Goal: Information Seeking & Learning: Compare options

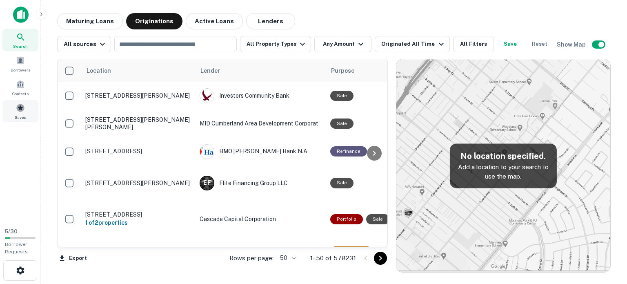
click at [29, 105] on div "Saved" at bounding box center [20, 111] width 36 height 22
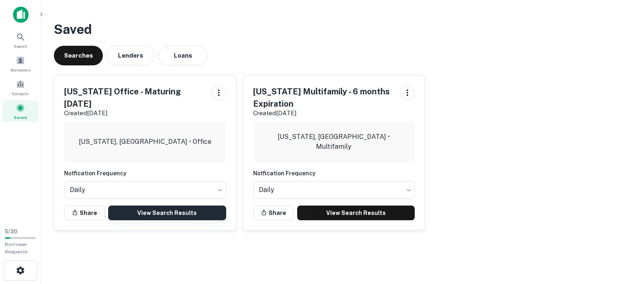
click at [209, 212] on link "View Search Results" at bounding box center [167, 212] width 118 height 15
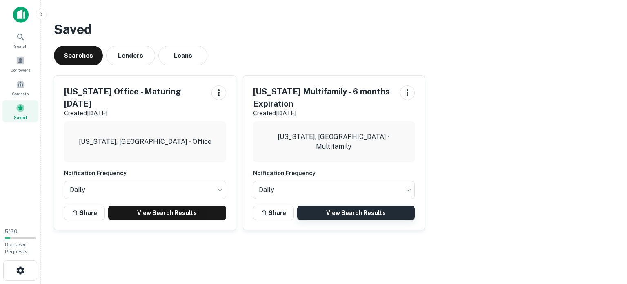
click at [356, 214] on link "View Search Results" at bounding box center [356, 212] width 118 height 15
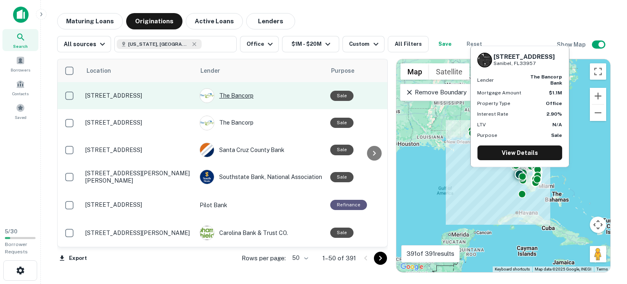
click at [271, 96] on div "The Bancorp" at bounding box center [261, 95] width 123 height 15
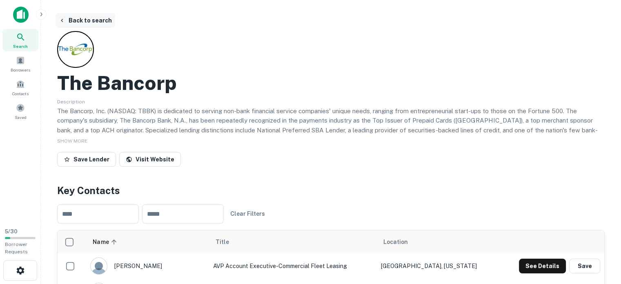
click at [91, 20] on button "Back to search" at bounding box center [86, 20] width 60 height 15
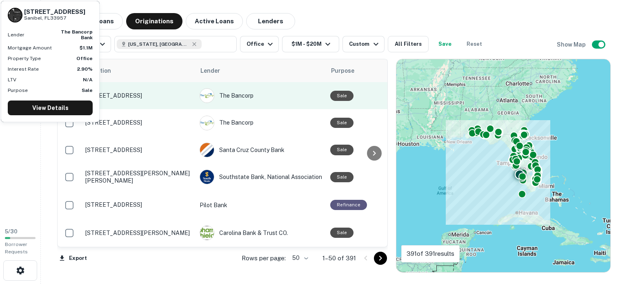
click at [128, 94] on p "1037 Periwinkle Way Sanibel, FL33957" at bounding box center [138, 95] width 106 height 7
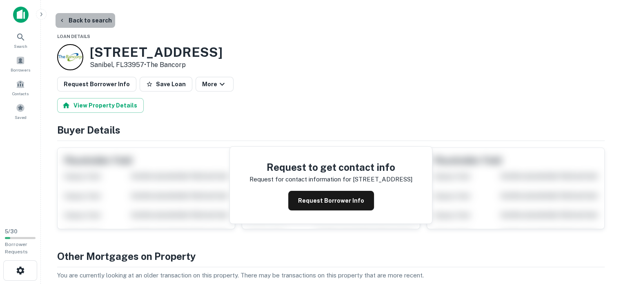
click at [97, 22] on button "Back to search" at bounding box center [86, 20] width 60 height 15
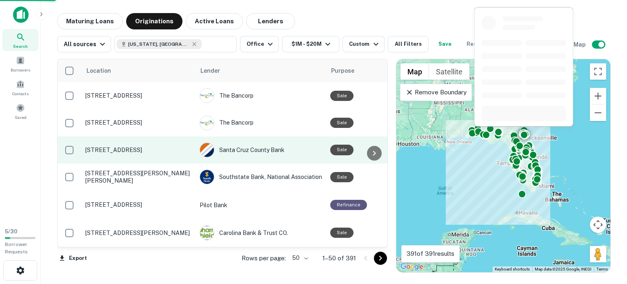
click at [137, 149] on p "6817 Southpoint Pkwy Jacksonville, FL32216" at bounding box center [138, 149] width 106 height 7
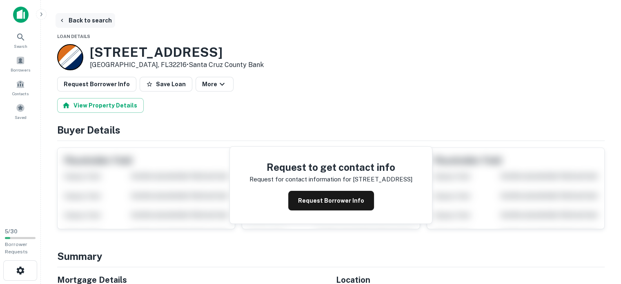
click at [76, 17] on button "Back to search" at bounding box center [86, 20] width 60 height 15
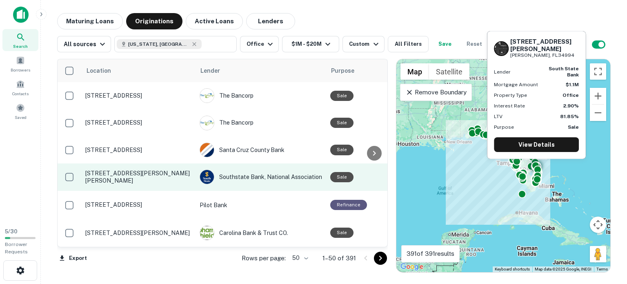
click at [166, 173] on td "73 Sw Flagler Ave Stuart, FL34994" at bounding box center [138, 176] width 114 height 27
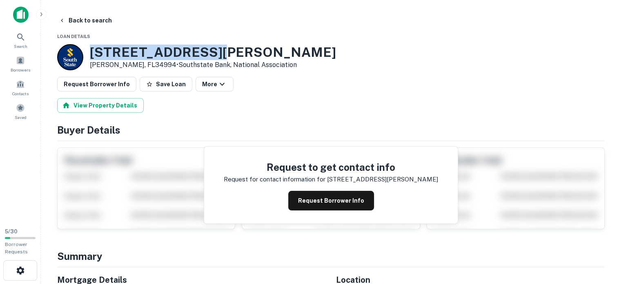
drag, startPoint x: 229, startPoint y: 52, endPoint x: 85, endPoint y: 46, distance: 144.3
click at [85, 46] on div "73 SW FLAGLER AVE Stuart, FL34994 • Southstate Bank, National Association" at bounding box center [196, 57] width 279 height 26
copy div "73 SW FLAGLER AVE"
click at [343, 199] on button "Request Borrower Info" at bounding box center [331, 201] width 86 height 20
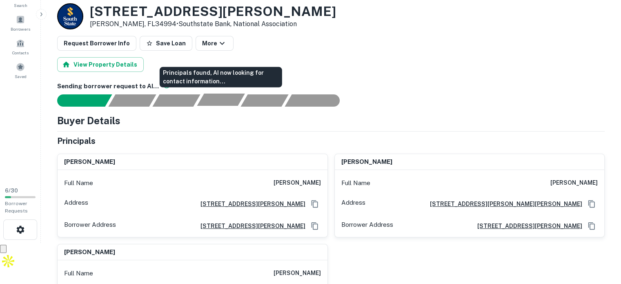
scroll to position [41, 0]
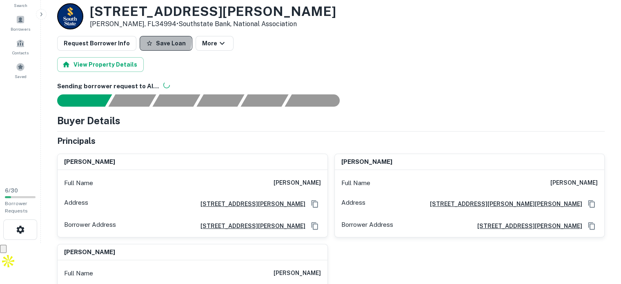
click at [150, 41] on button "Save Loan" at bounding box center [166, 43] width 53 height 15
click at [223, 42] on icon "button" at bounding box center [225, 43] width 5 height 3
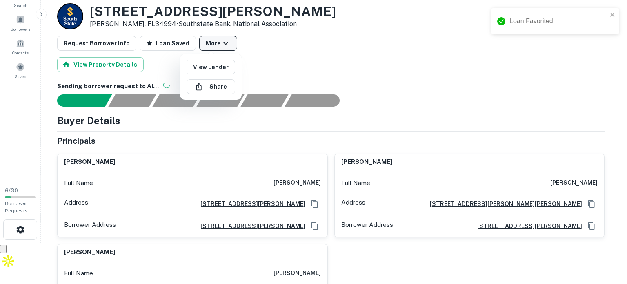
click at [219, 42] on div at bounding box center [313, 142] width 627 height 284
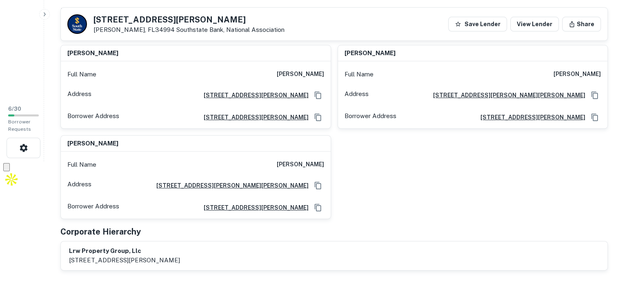
scroll to position [0, 0]
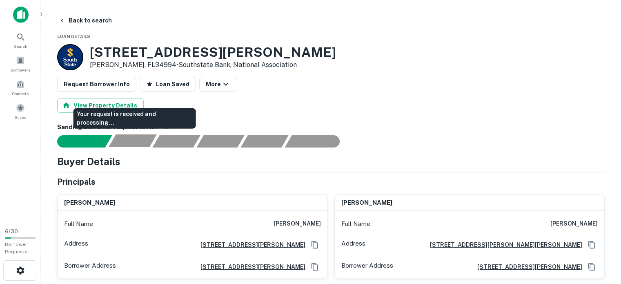
click at [128, 144] on div "Your request is received and processing..." at bounding box center [133, 140] width 48 height 12
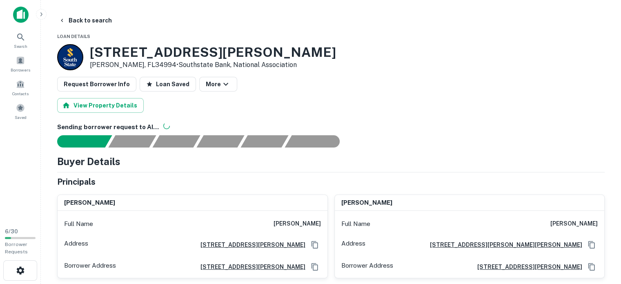
click at [126, 124] on h6 "Sending borrower request to AI..." at bounding box center [331, 127] width 548 height 9
click at [100, 20] on button "Back to search" at bounding box center [86, 20] width 60 height 15
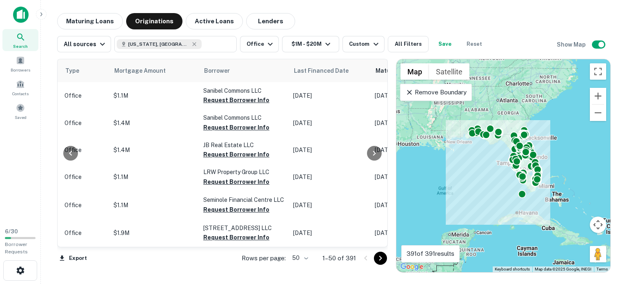
scroll to position [0, 283]
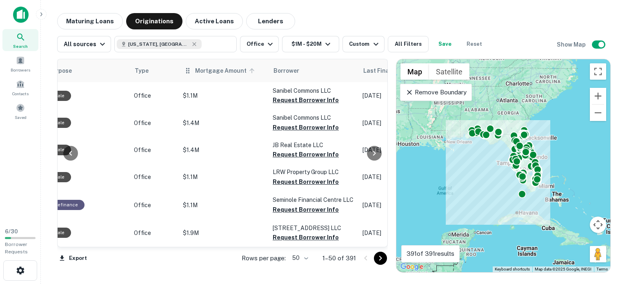
click at [208, 70] on span "Mortgage Amount" at bounding box center [226, 71] width 62 height 10
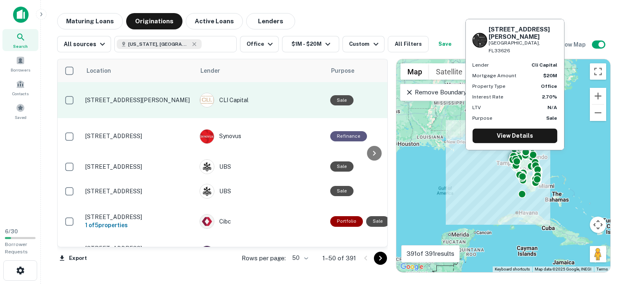
click at [161, 105] on td "7830 Gunn Hwy Tampa, FL33626" at bounding box center [138, 100] width 114 height 36
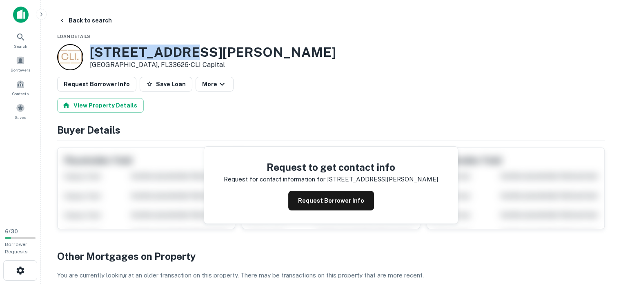
drag, startPoint x: 196, startPoint y: 47, endPoint x: 91, endPoint y: 46, distance: 105.0
click at [91, 46] on div "7830 Gunn Hwy Tampa, FL33626 • CLI Capital" at bounding box center [331, 57] width 548 height 26
copy h3 "7830 Gunn Hwy"
click at [326, 203] on button "Request Borrower Info" at bounding box center [331, 201] width 86 height 20
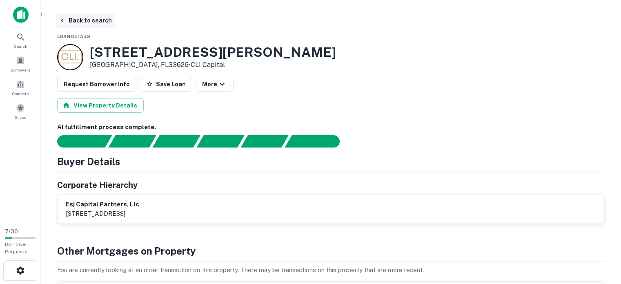
click at [71, 19] on button "Back to search" at bounding box center [86, 20] width 60 height 15
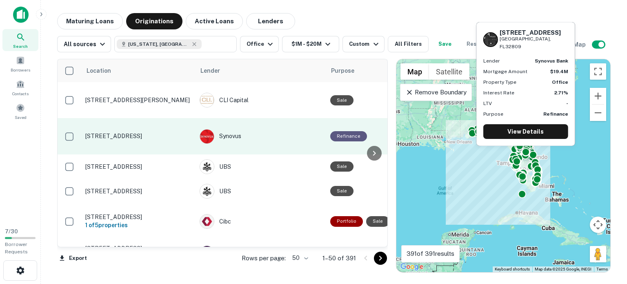
click at [155, 132] on p "7100 S Orange Blossom Trl Orlando, FL32809" at bounding box center [138, 135] width 106 height 7
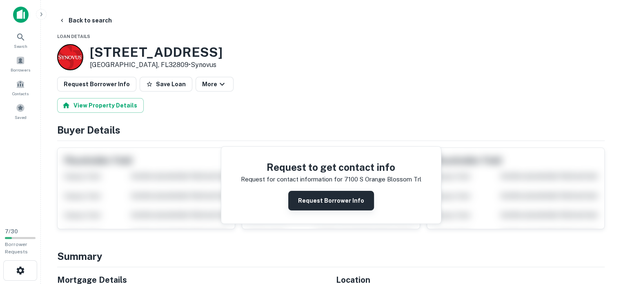
click at [326, 196] on button "Request Borrower Info" at bounding box center [331, 201] width 86 height 20
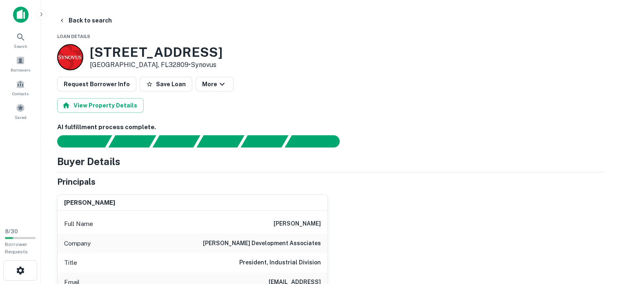
click at [159, 53] on h3 "7100 S Orange Blossom Trl" at bounding box center [156, 53] width 133 height 16
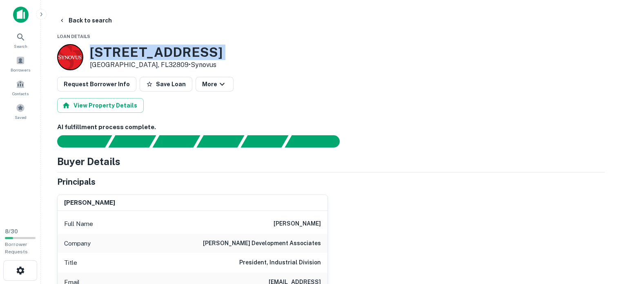
click at [159, 53] on h3 "7100 S Orange Blossom Trl" at bounding box center [156, 53] width 133 height 16
copy h3 "7100 S Orange Blossom Trl"
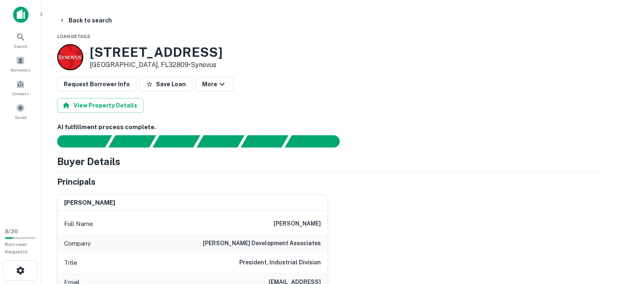
click at [162, 49] on h3 "7100 S Orange Blossom Trl" at bounding box center [156, 53] width 133 height 16
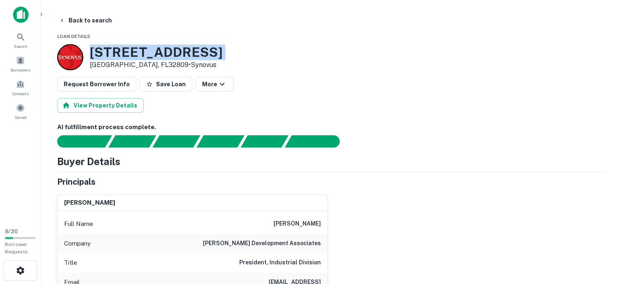
click at [162, 49] on h3 "7100 S Orange Blossom Trl" at bounding box center [156, 53] width 133 height 16
copy h3 "7100 S Orange Blossom Trl"
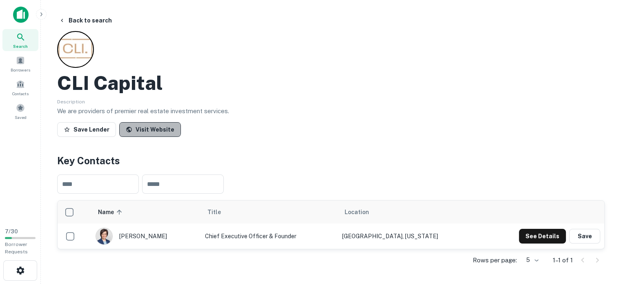
click at [159, 126] on link "Visit Website" at bounding box center [150, 129] width 62 height 15
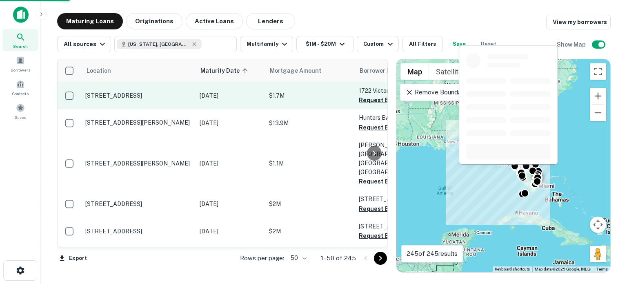
click at [191, 99] on p "1722 Ne 8th St Fort Lauderdale, FL33304" at bounding box center [138, 95] width 106 height 7
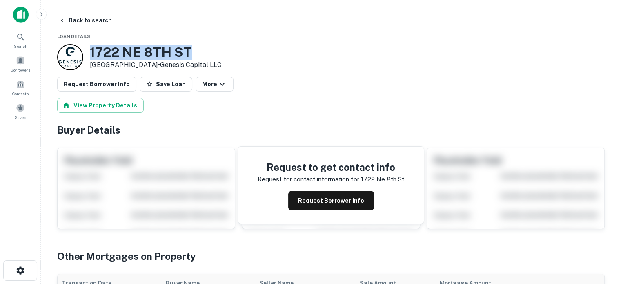
drag, startPoint x: 203, startPoint y: 48, endPoint x: 90, endPoint y: 45, distance: 112.8
click at [90, 45] on h3 "1722 NE 8TH ST" at bounding box center [156, 53] width 132 height 16
copy h3 "1722 NE 8TH ST"
click at [326, 201] on button "Request Borrower Info" at bounding box center [331, 201] width 86 height 20
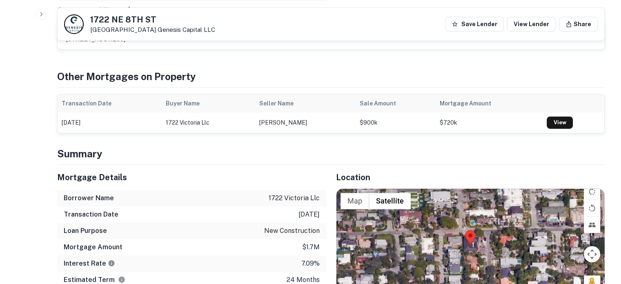
scroll to position [204, 0]
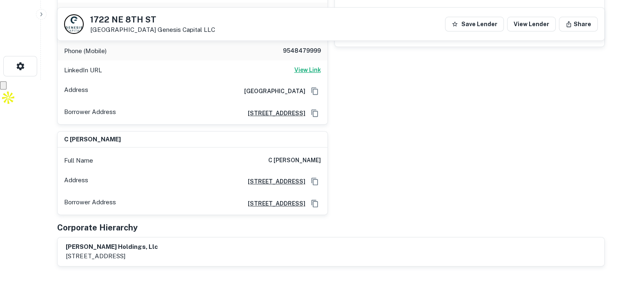
click at [314, 69] on h6 "View Link" at bounding box center [308, 69] width 27 height 9
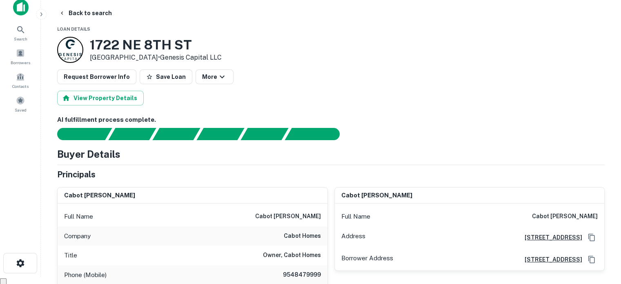
scroll to position [0, 0]
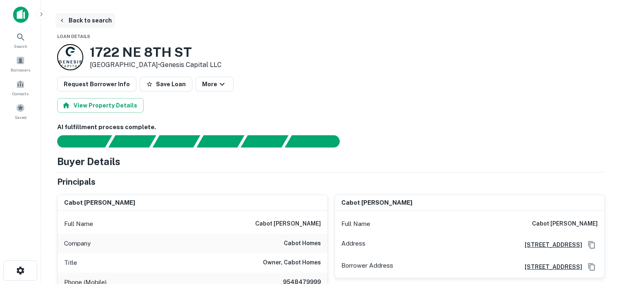
click at [78, 19] on button "Back to search" at bounding box center [86, 20] width 60 height 15
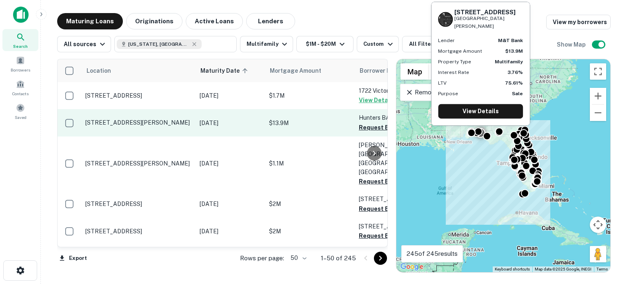
click at [224, 127] on p "[DATE]" at bounding box center [230, 122] width 61 height 9
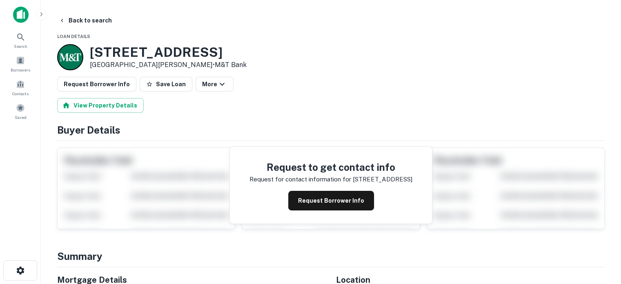
click at [160, 45] on h3 "102 Hunters Rd" at bounding box center [168, 53] width 157 height 16
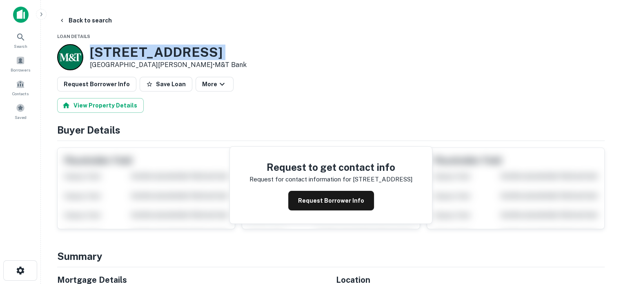
click at [160, 45] on h3 "102 Hunters Rd" at bounding box center [168, 53] width 157 height 16
copy h3 "102 Hunters Rd"
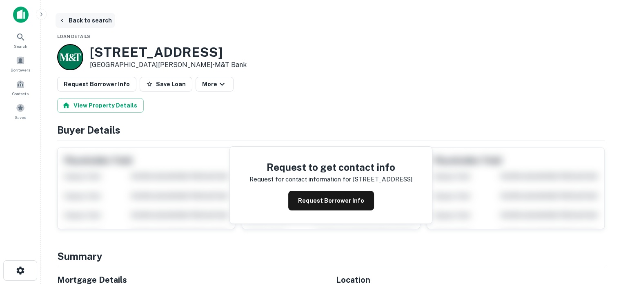
click at [84, 24] on button "Back to search" at bounding box center [86, 20] width 60 height 15
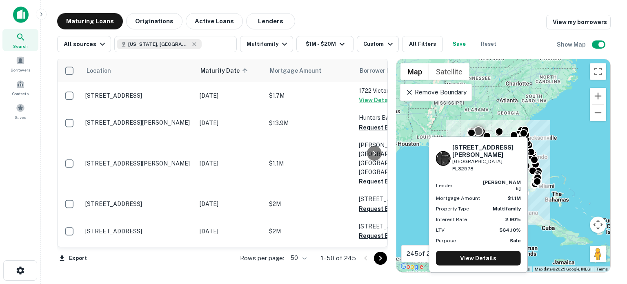
click at [181, 163] on td "[STREET_ADDRESS][PERSON_NAME]" at bounding box center [138, 163] width 114 height 54
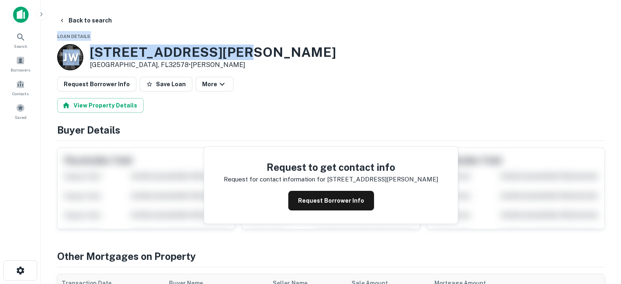
drag, startPoint x: 256, startPoint y: 7, endPoint x: 89, endPoint y: -4, distance: 167.8
click at [89, 0] on html "Search Borrowers Contacts Saved Back to search Loan Details J W 203 JOHN SIMS P…" at bounding box center [310, 142] width 621 height 284
drag, startPoint x: 87, startPoint y: 40, endPoint x: 136, endPoint y: 52, distance: 50.5
click at [92, 51] on h3 "203 JOHN SIMS PKWY W" at bounding box center [213, 53] width 246 height 16
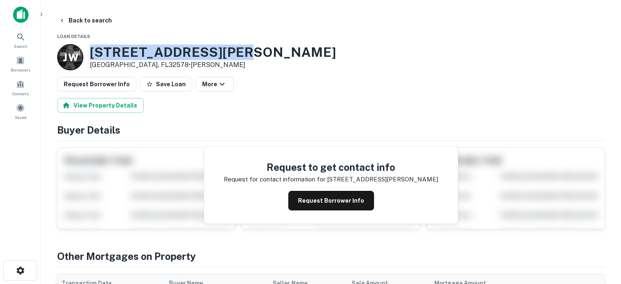
drag, startPoint x: 92, startPoint y: 51, endPoint x: 285, endPoint y: 52, distance: 192.8
click at [285, 52] on div "J W 203 JOHN SIMS PKWY W Niceville, FL32578 • John W Minger JR" at bounding box center [331, 57] width 548 height 26
copy h3 "203 JOHN SIMS PKWY W"
click at [312, 205] on button "Request Borrower Info" at bounding box center [331, 201] width 86 height 20
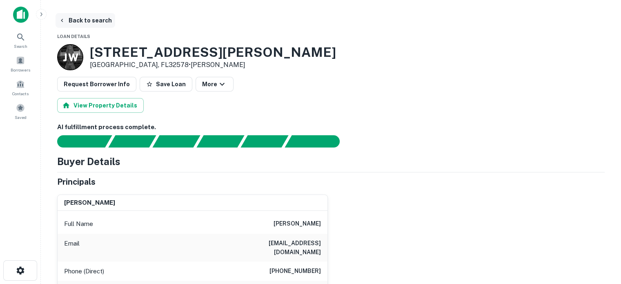
click at [86, 20] on button "Back to search" at bounding box center [86, 20] width 60 height 15
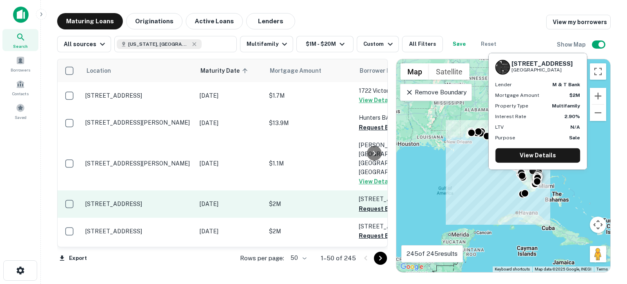
click at [171, 200] on p "[STREET_ADDRESS]" at bounding box center [138, 203] width 106 height 7
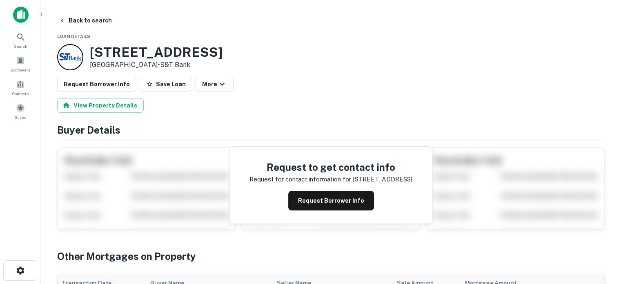
click at [168, 51] on h3 "2501 NE 49th St" at bounding box center [156, 53] width 133 height 16
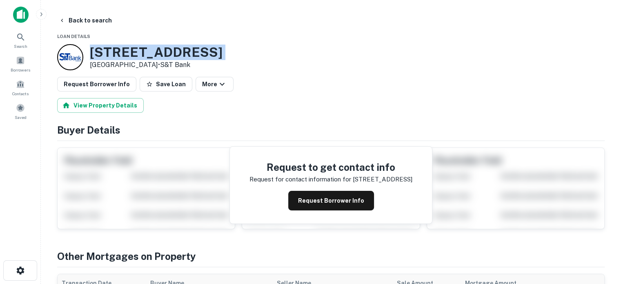
click at [168, 51] on h3 "2501 NE 49th St" at bounding box center [156, 53] width 133 height 16
copy h3 "2501 NE 49th St"
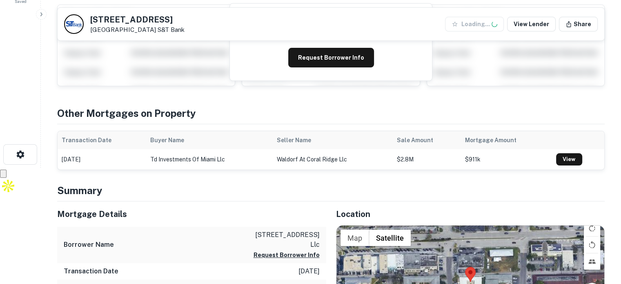
scroll to position [123, 0]
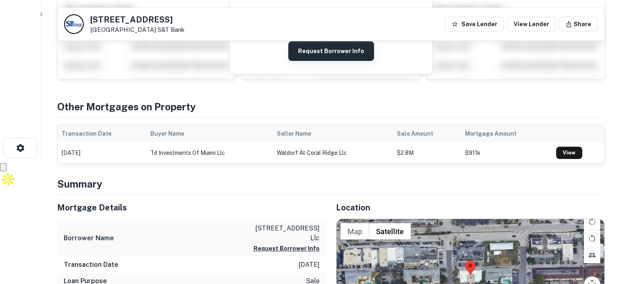
click at [315, 54] on button "Request Borrower Info" at bounding box center [331, 51] width 86 height 20
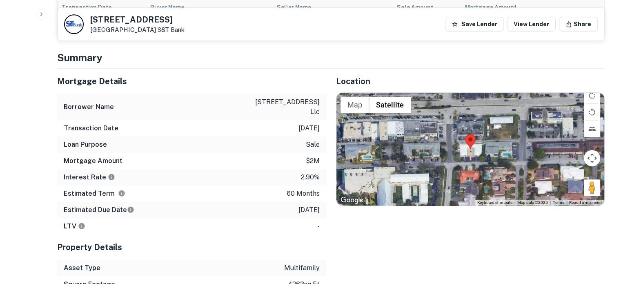
scroll to position [490, 0]
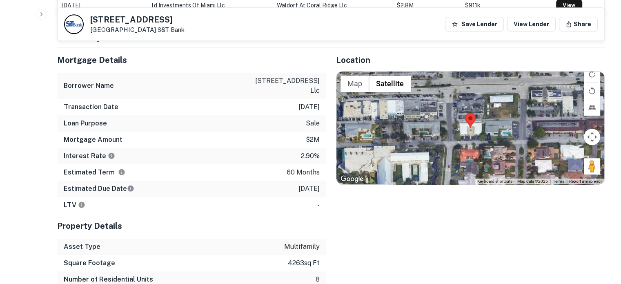
drag, startPoint x: 304, startPoint y: 188, endPoint x: 319, endPoint y: 189, distance: 15.6
click at [319, 189] on div "Estimated Due Date 10/7/2025" at bounding box center [191, 189] width 269 height 16
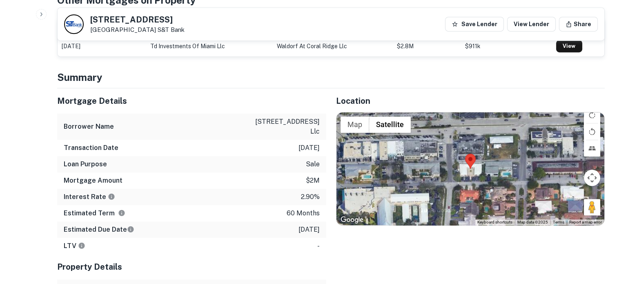
click at [315, 229] on p "10/7/2025" at bounding box center [309, 230] width 21 height 10
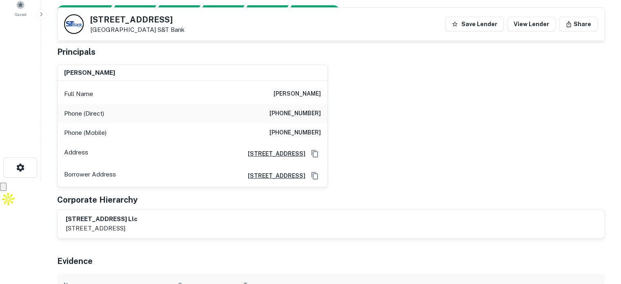
scroll to position [82, 0]
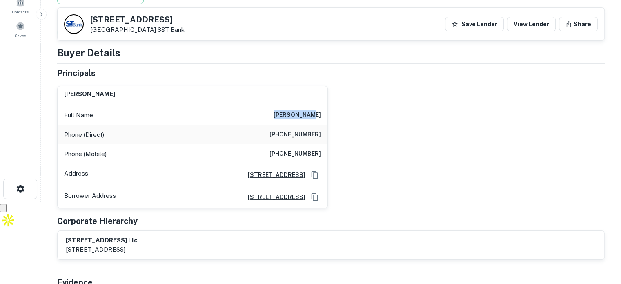
drag, startPoint x: 289, startPoint y: 114, endPoint x: 321, endPoint y: 114, distance: 31.9
click at [321, 114] on div "Full Name brian bauer" at bounding box center [193, 115] width 270 height 20
click at [139, 22] on h5 "2501 NE 49th St" at bounding box center [137, 20] width 94 height 8
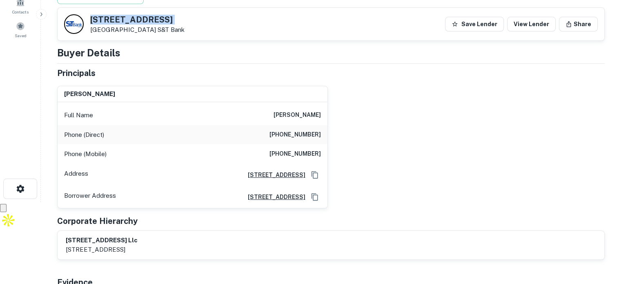
drag, startPoint x: 163, startPoint y: 31, endPoint x: 91, endPoint y: 14, distance: 74.6
click at [91, 14] on div "2501 NE 49th St Fort Lauderdale, FL33308 S&T Bank" at bounding box center [124, 24] width 121 height 20
copy div "2501 NE 49th St Fort Lauderdale, FL33308"
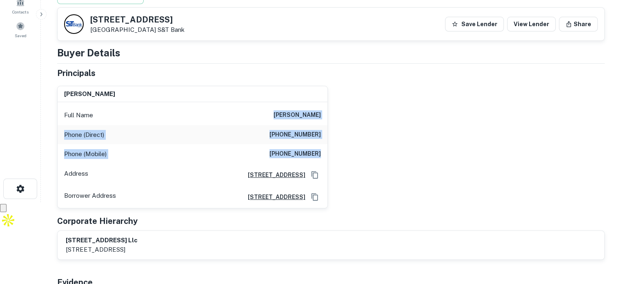
drag, startPoint x: 280, startPoint y: 109, endPoint x: 326, endPoint y: 153, distance: 63.3
click at [326, 153] on div "Full Name brian bauer Phone (Direct) (561) 737-9195 Phone (Mobile) (954) 439-53…" at bounding box center [193, 155] width 270 height 106
copy div "brian bauer Phone (Direct) (561) 737-9195 Phone (Mobile) (954) 439-5336"
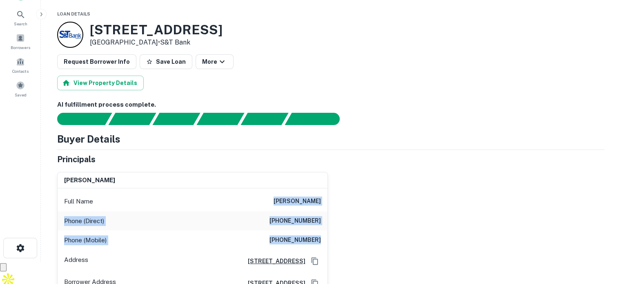
scroll to position [0, 0]
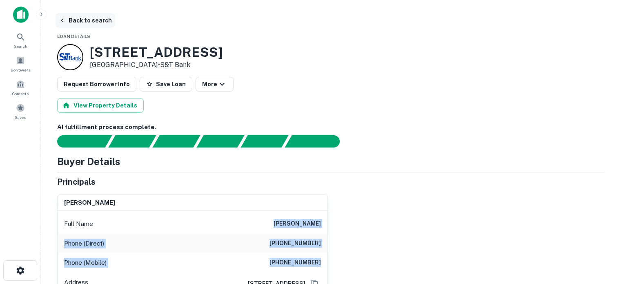
click at [75, 18] on button "Back to search" at bounding box center [86, 20] width 60 height 15
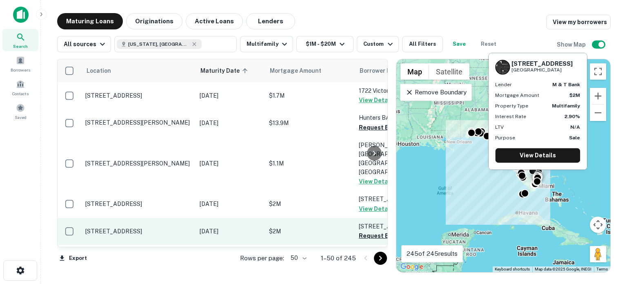
click at [134, 228] on p "[STREET_ADDRESS]" at bounding box center [138, 231] width 106 height 7
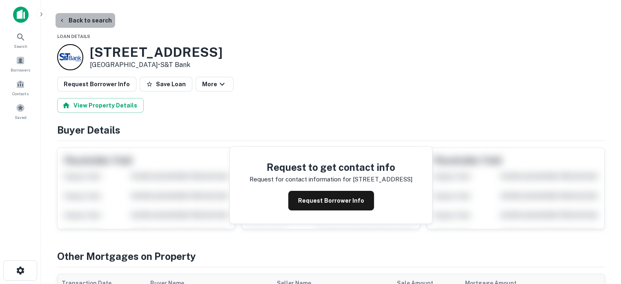
click at [100, 16] on button "Back to search" at bounding box center [86, 20] width 60 height 15
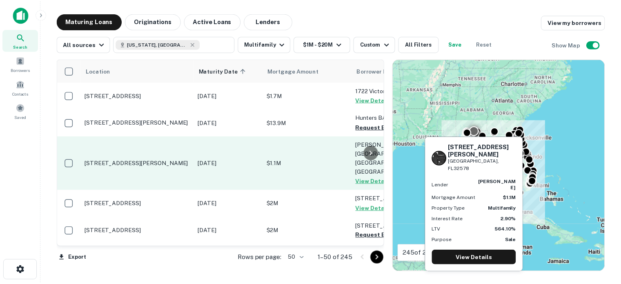
scroll to position [41, 0]
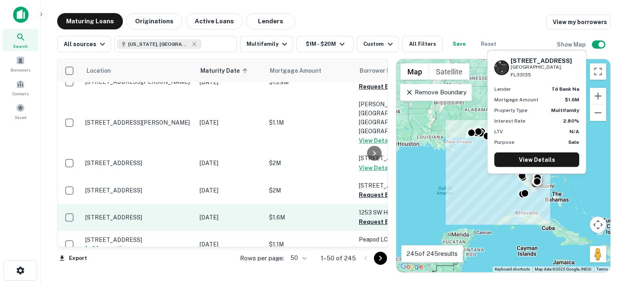
click at [119, 214] on p "[STREET_ADDRESS]" at bounding box center [138, 217] width 106 height 7
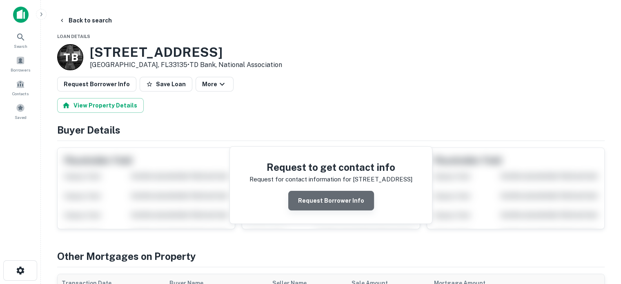
click at [343, 199] on button "Request Borrower Info" at bounding box center [331, 201] width 86 height 20
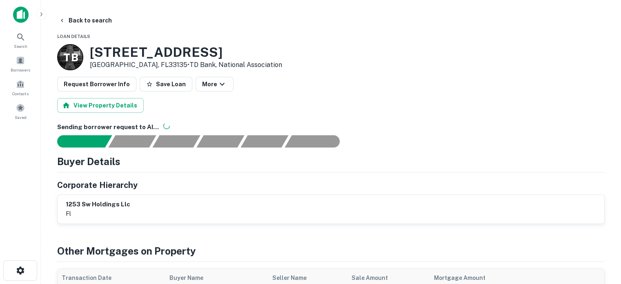
click at [155, 45] on h3 "1253 SW 2nd St" at bounding box center [186, 53] width 192 height 16
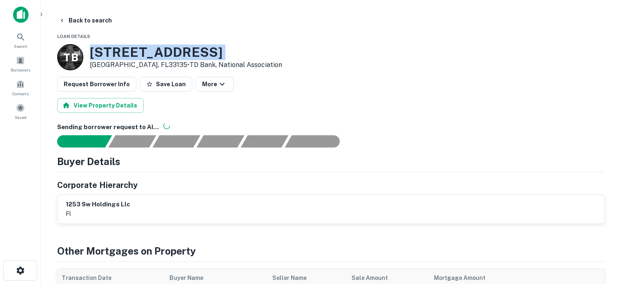
click at [155, 45] on h3 "1253 SW 2nd St" at bounding box center [186, 53] width 192 height 16
copy h3 "1253 SW 2nd St"
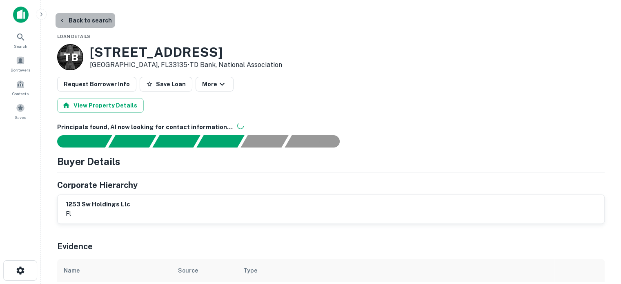
click at [90, 21] on button "Back to search" at bounding box center [86, 20] width 60 height 15
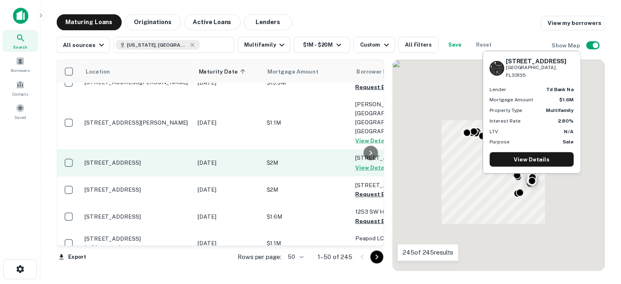
scroll to position [82, 0]
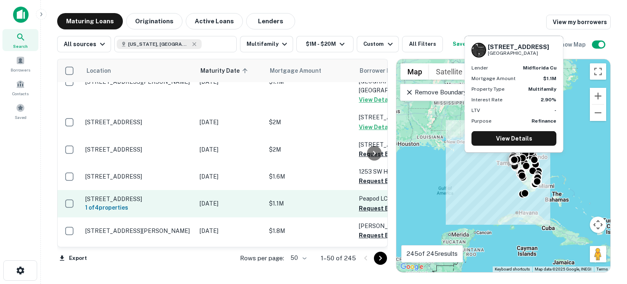
click at [162, 195] on p "[STREET_ADDRESS]" at bounding box center [138, 198] width 106 height 7
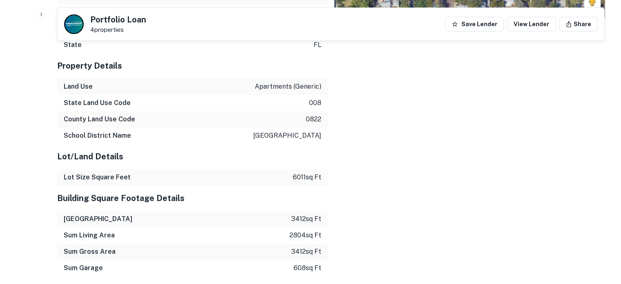
scroll to position [409, 0]
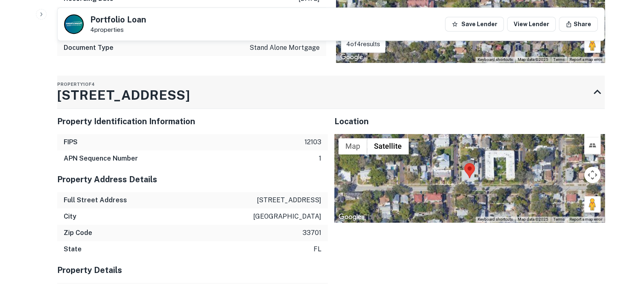
click at [118, 91] on h3 "555 9th Ave N" at bounding box center [123, 95] width 133 height 20
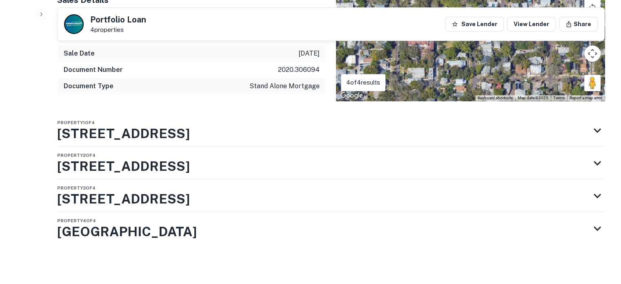
scroll to position [370, 0]
drag, startPoint x: 168, startPoint y: 136, endPoint x: 55, endPoint y: 134, distance: 113.2
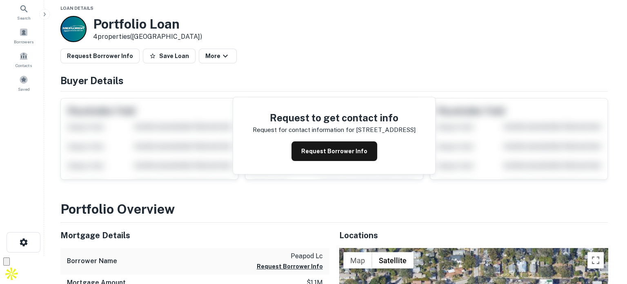
scroll to position [0, 0]
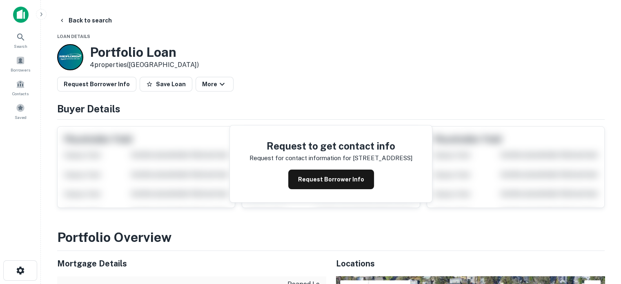
click at [85, 10] on main "Back to search Loan Details Portfolio Loan 4 properties (FL) Request Borrower I…" at bounding box center [331, 142] width 580 height 284
click at [85, 19] on button "Back to search" at bounding box center [86, 20] width 60 height 15
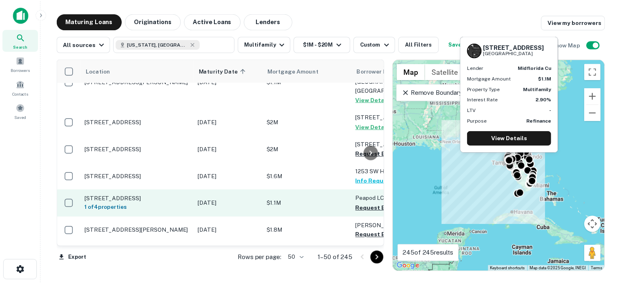
scroll to position [123, 0]
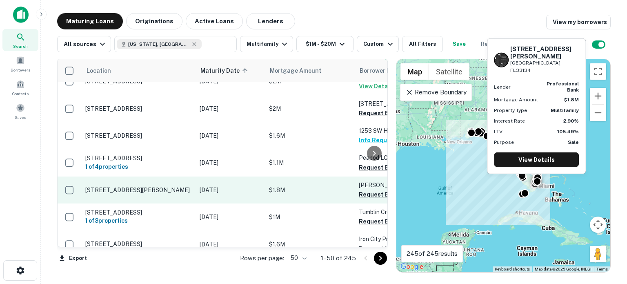
click at [149, 186] on p "[STREET_ADDRESS][PERSON_NAME]" at bounding box center [138, 189] width 106 height 7
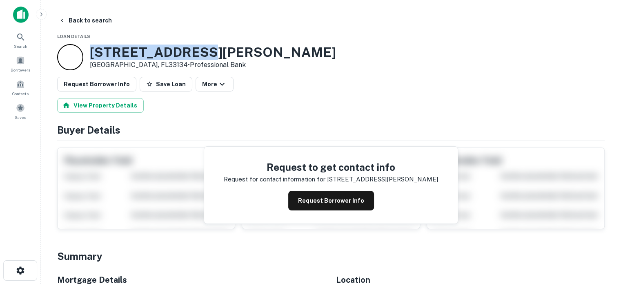
drag, startPoint x: 204, startPoint y: 7, endPoint x: 85, endPoint y: 52, distance: 127.6
click at [85, 52] on div "473 Mendoza Ave Miami, FL33134 • Professional Bank" at bounding box center [331, 57] width 548 height 26
copy div "473 Mendoza Ave"
click at [80, 23] on button "Back to search" at bounding box center [86, 20] width 60 height 15
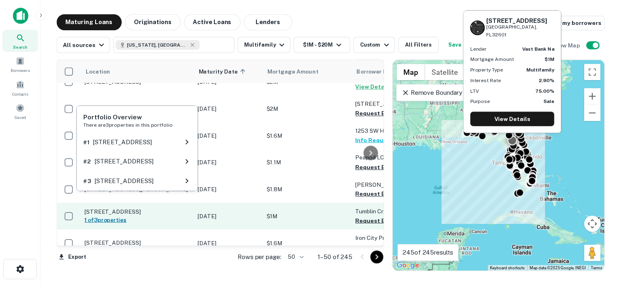
scroll to position [163, 0]
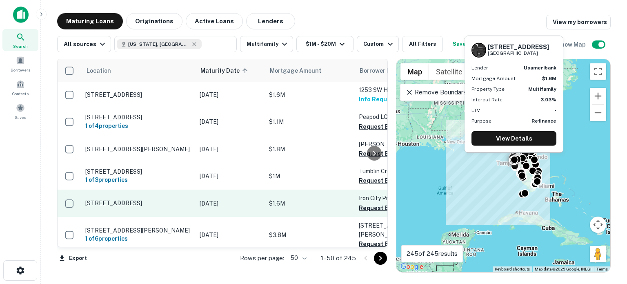
click at [177, 199] on p "[STREET_ADDRESS]" at bounding box center [138, 202] width 106 height 7
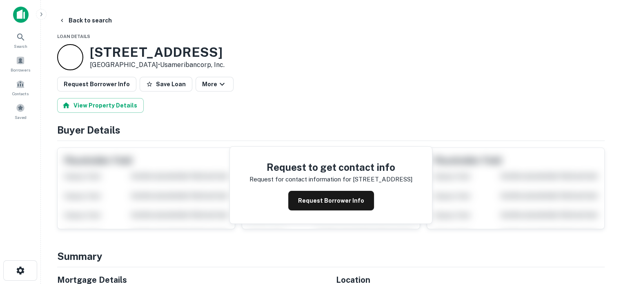
click at [145, 47] on h3 "520 11TH AVE N" at bounding box center [157, 53] width 135 height 16
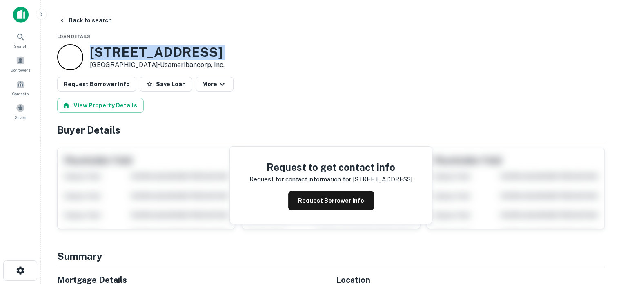
click at [145, 47] on h3 "520 11TH AVE N" at bounding box center [157, 53] width 135 height 16
copy h3 "520 11TH AVE N"
click at [341, 200] on button "Request Borrower Info" at bounding box center [331, 201] width 86 height 20
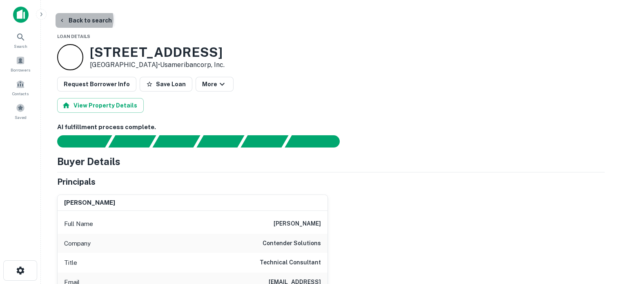
click at [81, 19] on button "Back to search" at bounding box center [86, 20] width 60 height 15
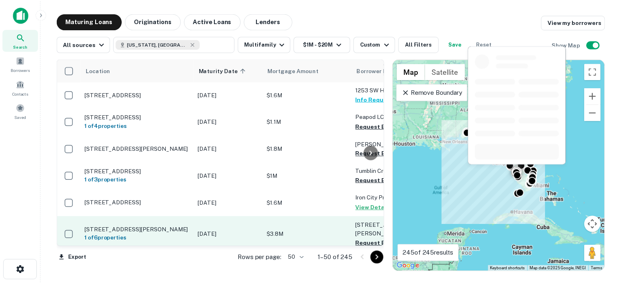
scroll to position [204, 0]
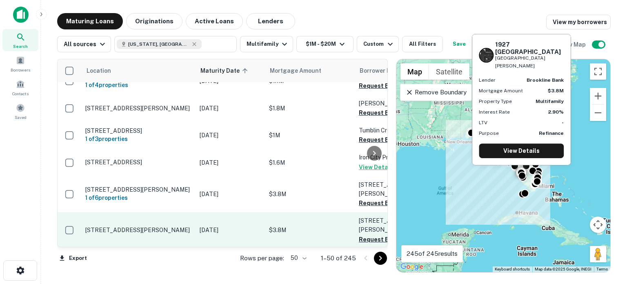
click at [168, 213] on td "[STREET_ADDRESS][PERSON_NAME]" at bounding box center [138, 230] width 114 height 36
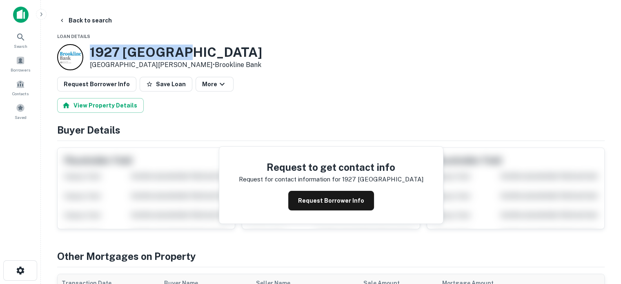
drag, startPoint x: 185, startPoint y: 4, endPoint x: 90, endPoint y: 45, distance: 103.4
click at [90, 45] on h3 "1927 Hill Ave" at bounding box center [176, 53] width 172 height 16
copy h3 "1927 Hill Ave"
click at [333, 194] on button "Request Borrower Info" at bounding box center [331, 201] width 86 height 20
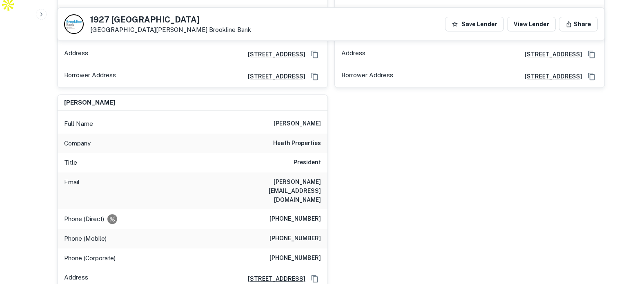
scroll to position [327, 0]
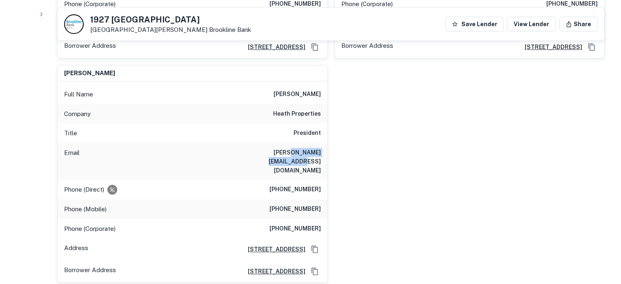
drag, startPoint x: 323, startPoint y: 135, endPoint x: 265, endPoint y: 135, distance: 58.4
click at [265, 143] on div "Email paul@heathproperties.com" at bounding box center [193, 161] width 270 height 37
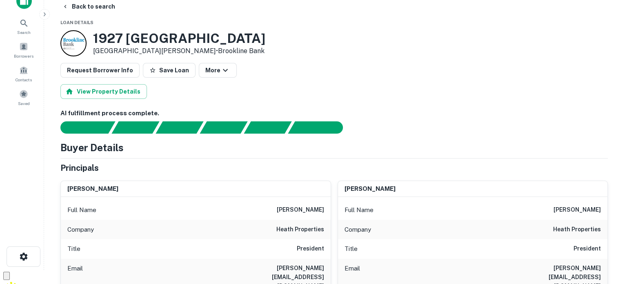
scroll to position [0, 0]
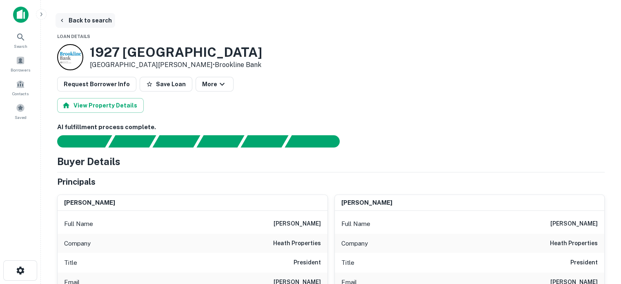
click at [82, 20] on button "Back to search" at bounding box center [86, 20] width 60 height 15
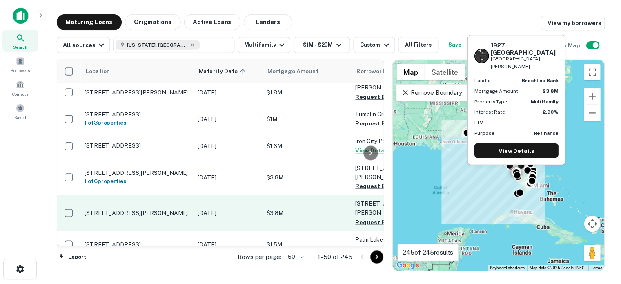
scroll to position [245, 0]
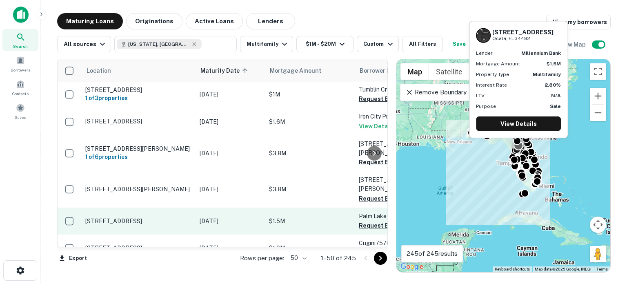
click at [155, 217] on p "[STREET_ADDRESS]" at bounding box center [138, 220] width 106 height 7
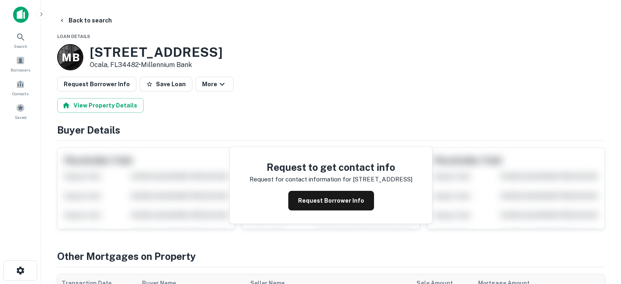
drag, startPoint x: 222, startPoint y: 46, endPoint x: 91, endPoint y: 42, distance: 131.6
click at [87, 25] on button "Back to search" at bounding box center [86, 20] width 60 height 15
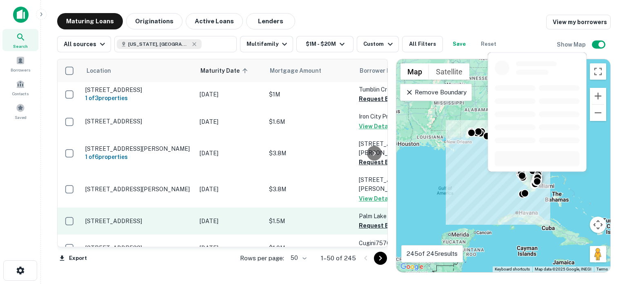
scroll to position [286, 0]
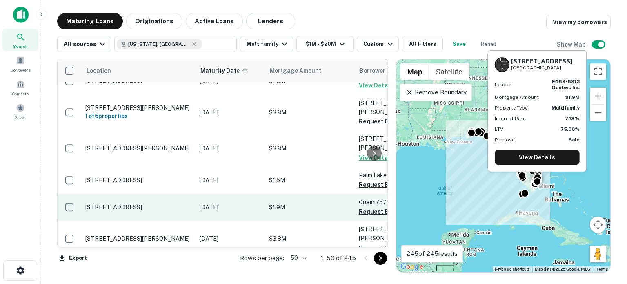
click at [163, 203] on p "[STREET_ADDRESS]" at bounding box center [138, 206] width 106 height 7
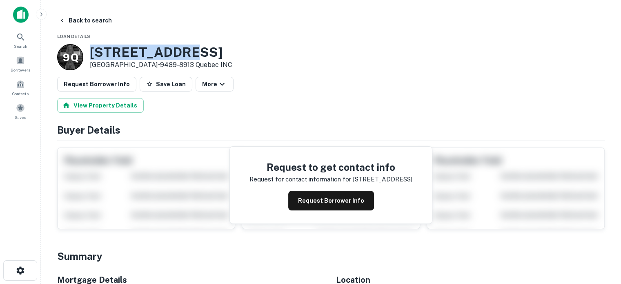
drag, startPoint x: 191, startPoint y: 49, endPoint x: 109, endPoint y: 42, distance: 81.6
click at [88, 50] on div "9 Q 724 NE 4TH ST Hallandale Beach, FL33009 • 9489-8913 Quebec INC" at bounding box center [144, 57] width 175 height 26
drag, startPoint x: 125, startPoint y: 38, endPoint x: 184, endPoint y: 49, distance: 60.6
click at [184, 49] on h3 "724 NE 4TH ST" at bounding box center [161, 53] width 143 height 16
click at [102, 21] on button "Back to search" at bounding box center [86, 20] width 60 height 15
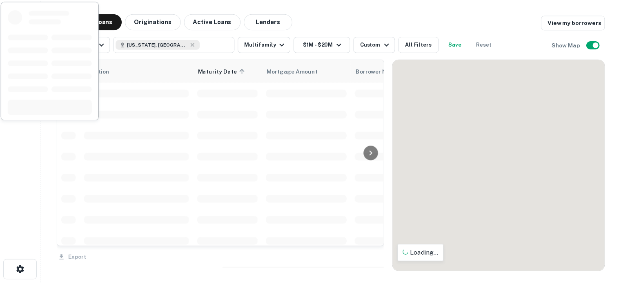
scroll to position [286, 0]
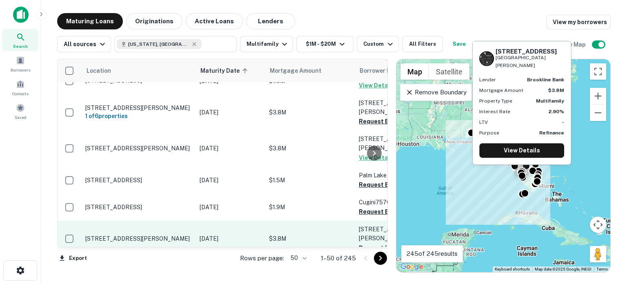
click at [159, 235] on p "[STREET_ADDRESS][PERSON_NAME]" at bounding box center [138, 238] width 106 height 7
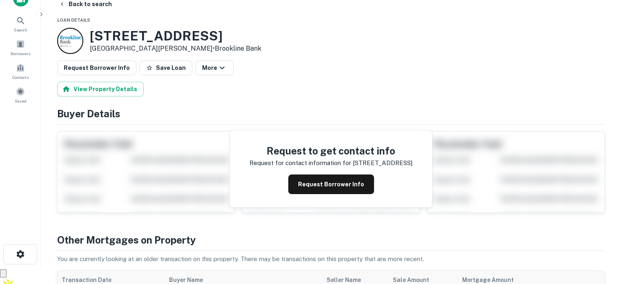
scroll to position [8, 0]
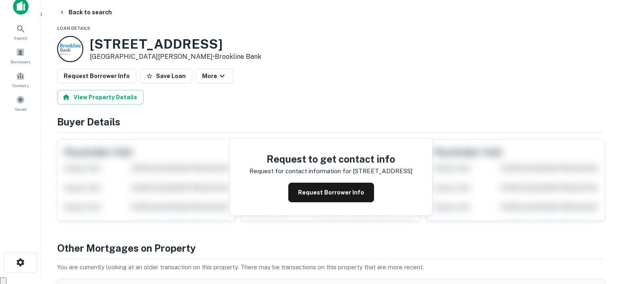
click at [172, 39] on h3 "3753 Belmont St" at bounding box center [176, 44] width 172 height 16
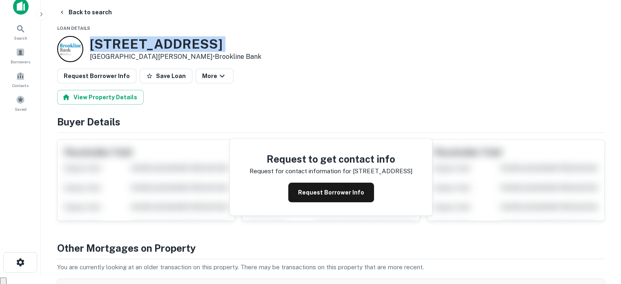
click at [172, 39] on h3 "3753 Belmont St" at bounding box center [176, 44] width 172 height 16
click at [91, 9] on button "Back to search" at bounding box center [86, 12] width 60 height 15
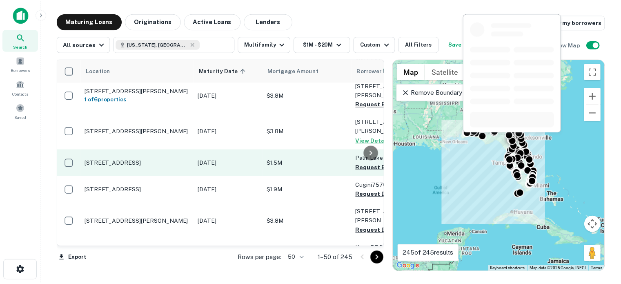
scroll to position [345, 0]
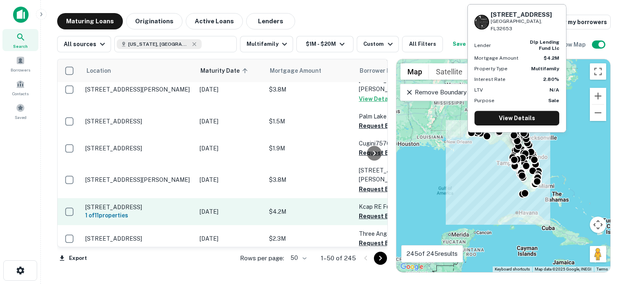
click at [214, 198] on td "[DATE]" at bounding box center [230, 211] width 69 height 27
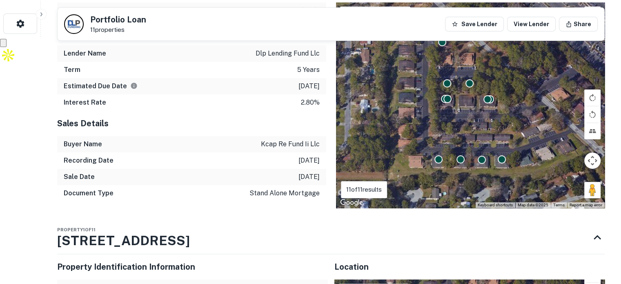
scroll to position [267, 0]
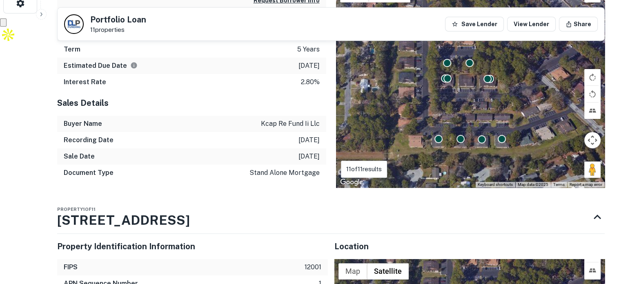
drag, startPoint x: 201, startPoint y: 215, endPoint x: 35, endPoint y: 215, distance: 166.3
drag, startPoint x: 35, startPoint y: 215, endPoint x: 400, endPoint y: 36, distance: 406.9
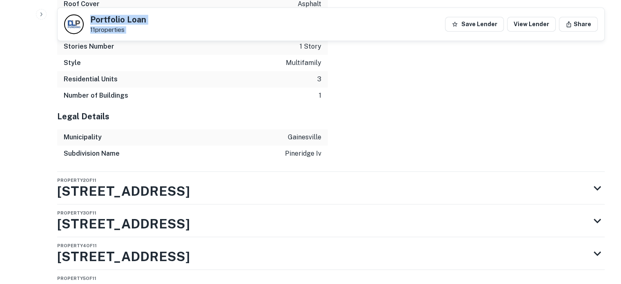
scroll to position [1137, 0]
drag, startPoint x: 50, startPoint y: 183, endPoint x: 192, endPoint y: 183, distance: 141.8
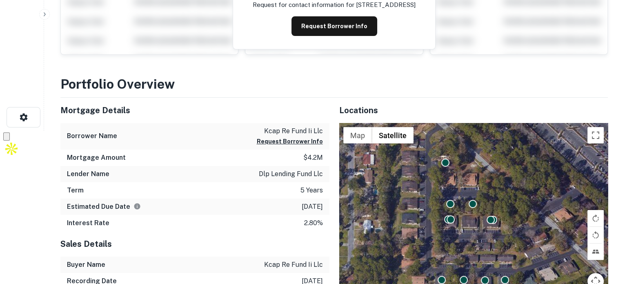
scroll to position [0, 0]
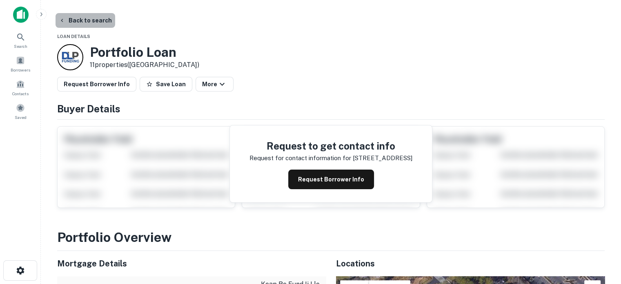
click at [93, 17] on button "Back to search" at bounding box center [86, 20] width 60 height 15
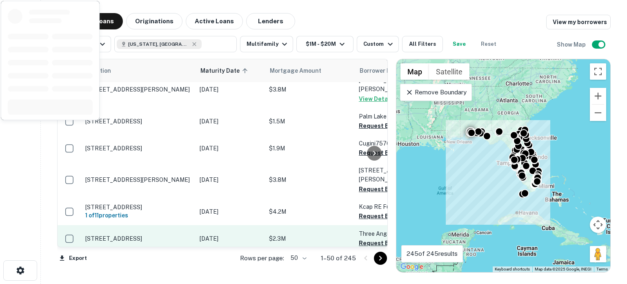
scroll to position [361, 0]
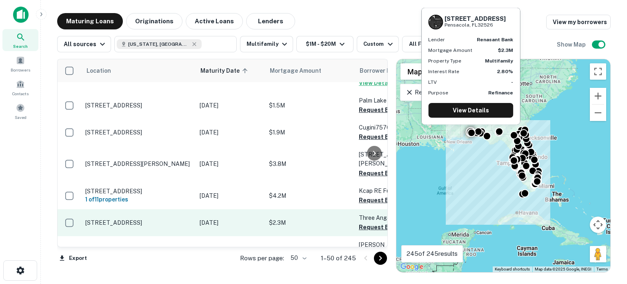
click at [173, 219] on p "[STREET_ADDRESS]" at bounding box center [138, 222] width 106 height 7
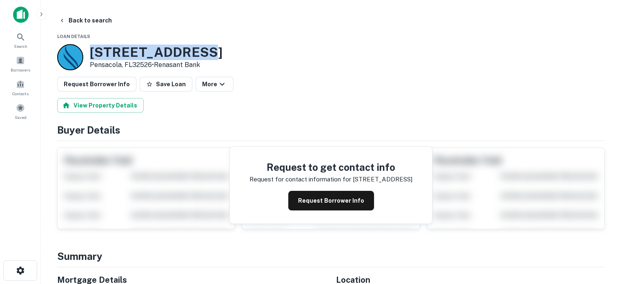
drag, startPoint x: 209, startPoint y: 40, endPoint x: 208, endPoint y: 48, distance: 8.3
click at [327, 197] on button "Request Borrower Info" at bounding box center [331, 201] width 86 height 20
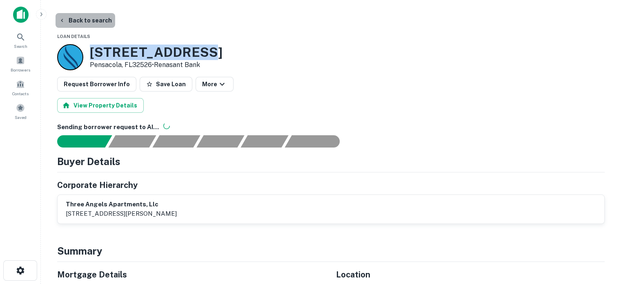
click at [105, 21] on button "Back to search" at bounding box center [86, 20] width 60 height 15
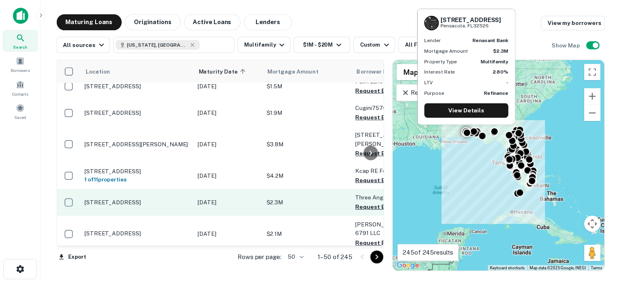
scroll to position [382, 0]
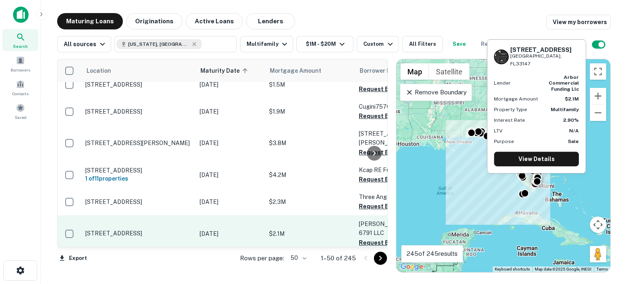
click at [168, 215] on td "[STREET_ADDRESS]" at bounding box center [138, 233] width 114 height 36
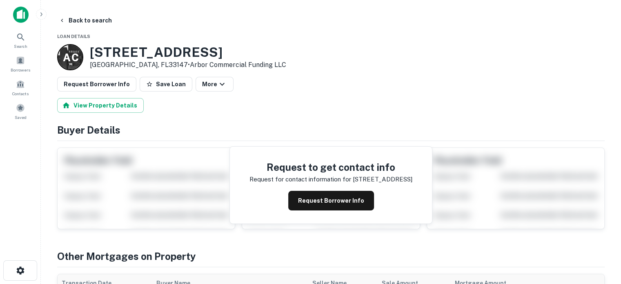
click at [193, 47] on h3 "6791 NW 22nd Ave" at bounding box center [188, 53] width 196 height 16
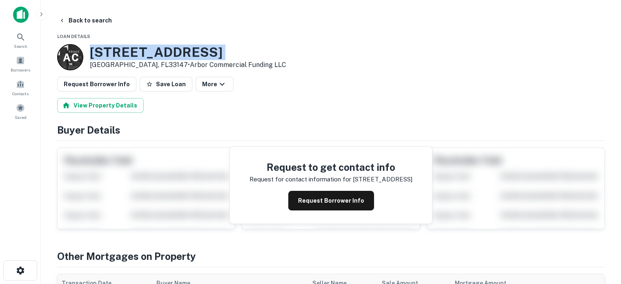
click at [193, 47] on h3 "6791 NW 22nd Ave" at bounding box center [188, 53] width 196 height 16
click at [295, 197] on button "Request Borrower Info" at bounding box center [331, 201] width 86 height 20
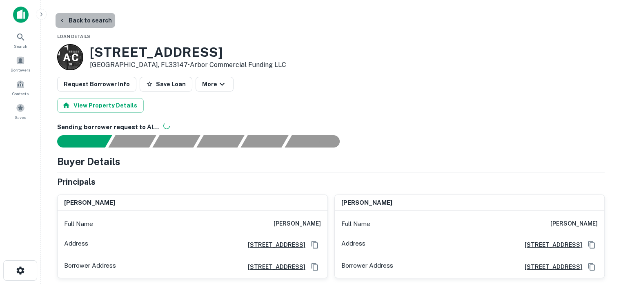
click at [88, 17] on button "Back to search" at bounding box center [86, 20] width 60 height 15
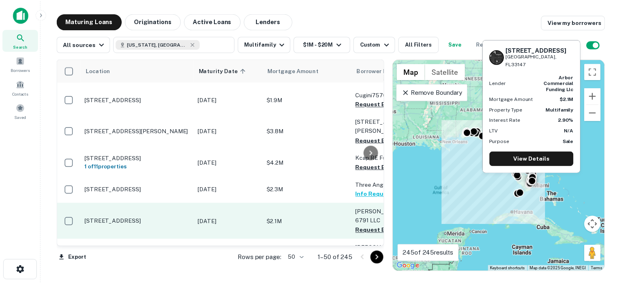
scroll to position [406, 0]
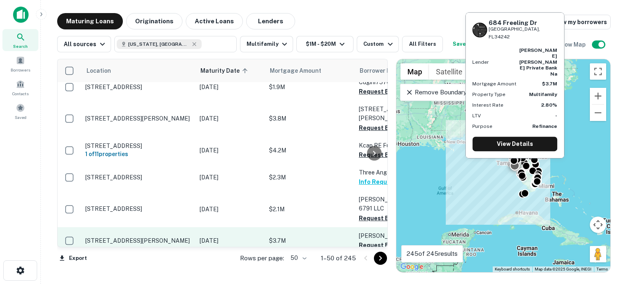
click at [164, 227] on td "[STREET_ADDRESS][PERSON_NAME]" at bounding box center [138, 240] width 114 height 27
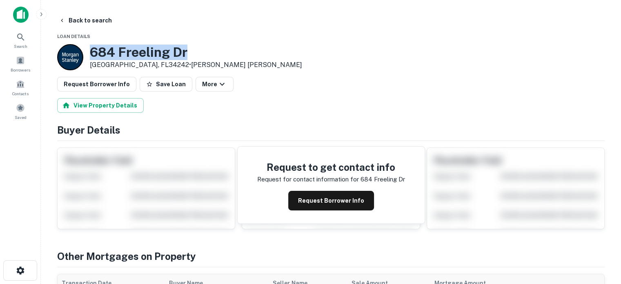
drag, startPoint x: 194, startPoint y: 50, endPoint x: 89, endPoint y: 52, distance: 105.4
click at [89, 52] on div "684 Freeling Dr Sarasota, FL34242 • Morgan Stanley" at bounding box center [179, 57] width 245 height 26
click at [340, 200] on button "Request Borrower Info" at bounding box center [331, 201] width 86 height 20
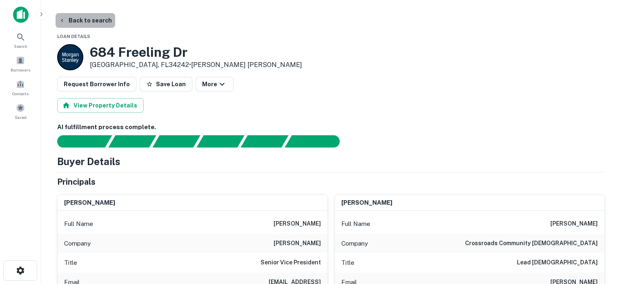
click at [87, 22] on button "Back to search" at bounding box center [86, 20] width 60 height 15
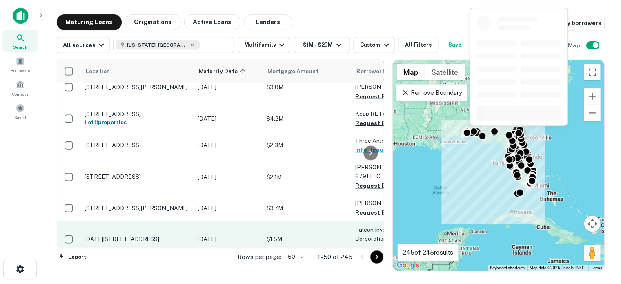
scroll to position [438, 0]
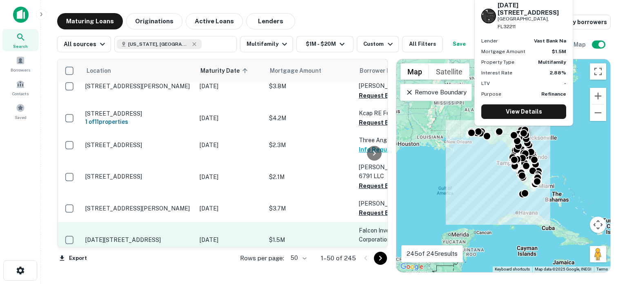
click at [175, 222] on td "[DATE][STREET_ADDRESS]" at bounding box center [138, 240] width 114 height 36
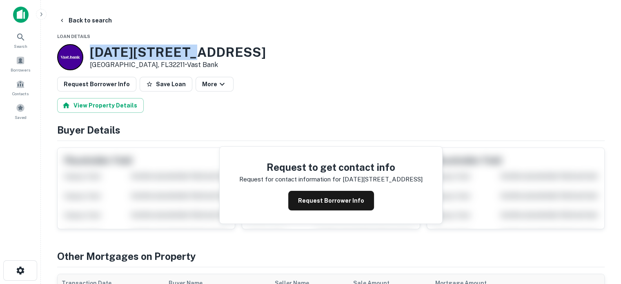
drag, startPoint x: 187, startPoint y: 51, endPoint x: 88, endPoint y: 41, distance: 99.4
click at [91, 18] on button "Back to search" at bounding box center [86, 20] width 60 height 15
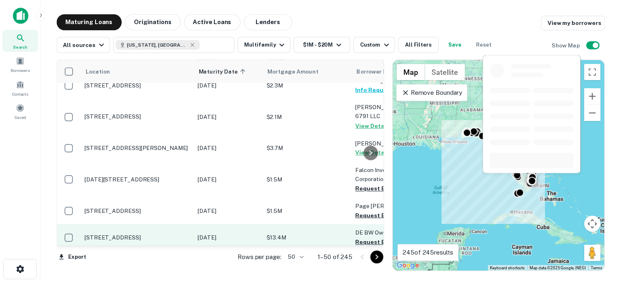
scroll to position [498, 0]
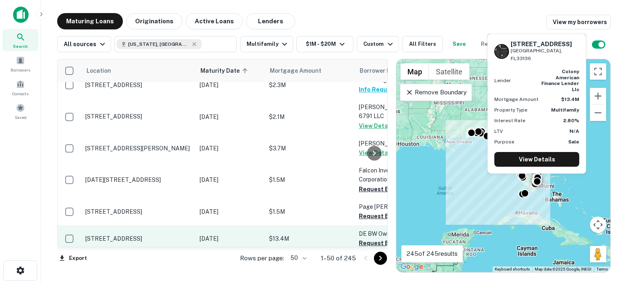
click at [170, 225] on td "[STREET_ADDRESS]" at bounding box center [138, 238] width 114 height 27
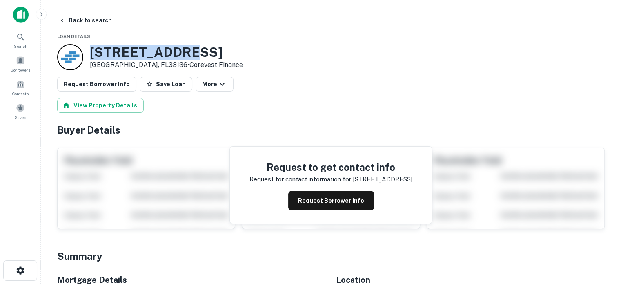
drag, startPoint x: 194, startPoint y: 46, endPoint x: 92, endPoint y: 49, distance: 103.0
click at [92, 49] on h3 "451 NW 7TH ST" at bounding box center [166, 53] width 153 height 16
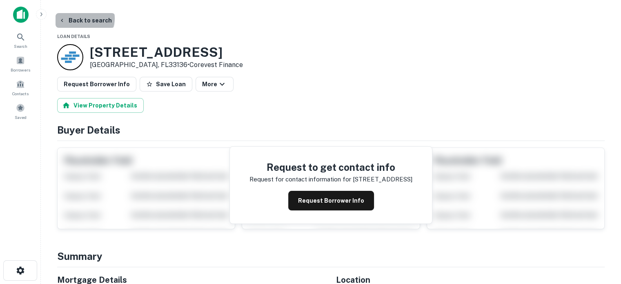
click at [84, 18] on button "Back to search" at bounding box center [86, 20] width 60 height 15
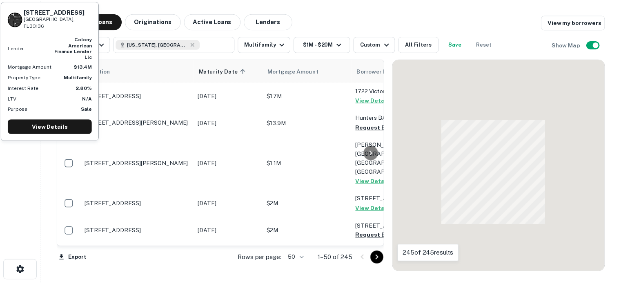
scroll to position [498, 0]
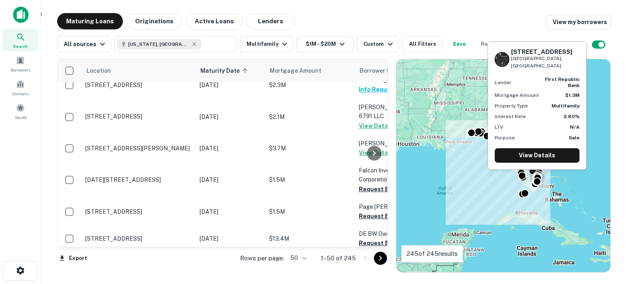
click at [167, 262] on p "[STREET_ADDRESS]" at bounding box center [138, 265] width 106 height 7
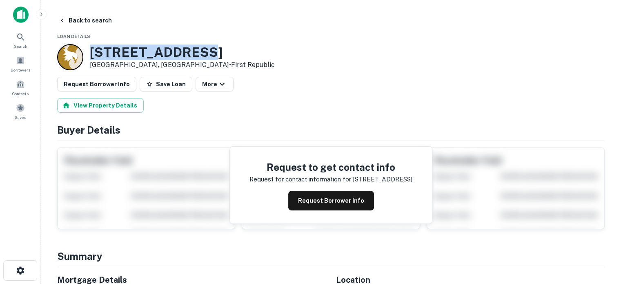
drag, startPoint x: 214, startPoint y: 52, endPoint x: 96, endPoint y: 38, distance: 119.2
click at [307, 198] on button "Request Borrower Info" at bounding box center [331, 201] width 86 height 20
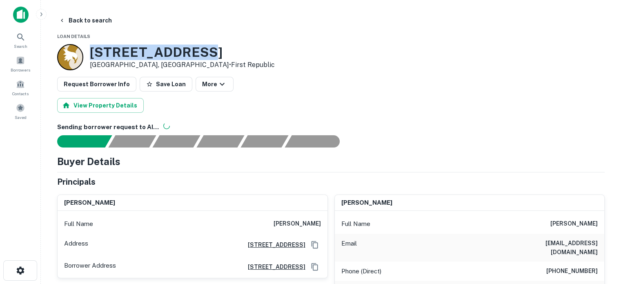
drag, startPoint x: 199, startPoint y: 50, endPoint x: 92, endPoint y: 42, distance: 107.7
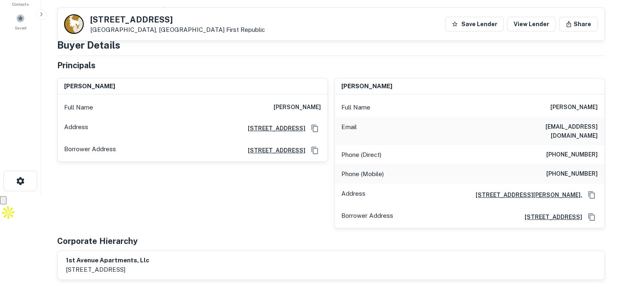
scroll to position [113, 0]
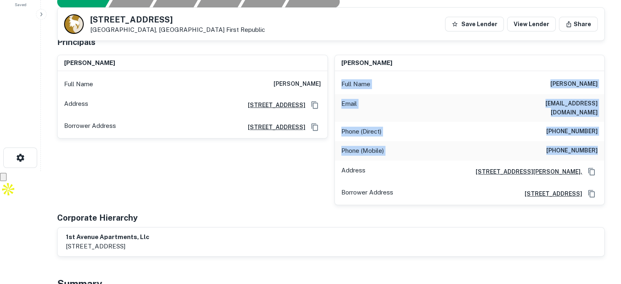
drag, startPoint x: 339, startPoint y: 81, endPoint x: 605, endPoint y: 145, distance: 272.7
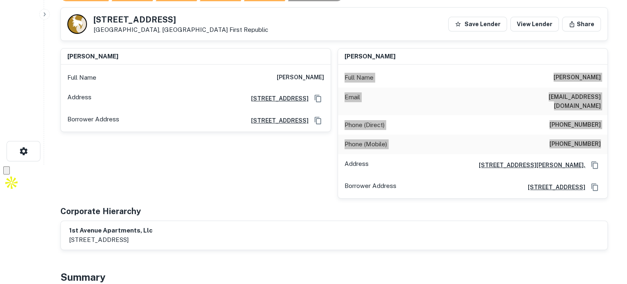
scroll to position [0, 0]
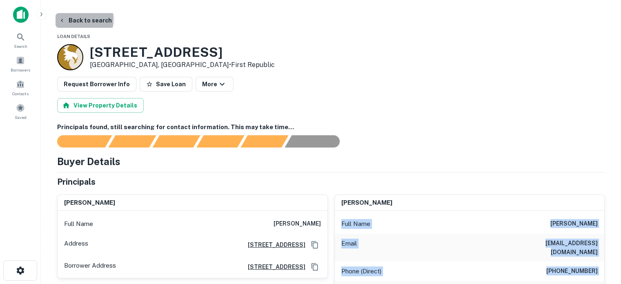
click at [75, 19] on button "Back to search" at bounding box center [86, 20] width 60 height 15
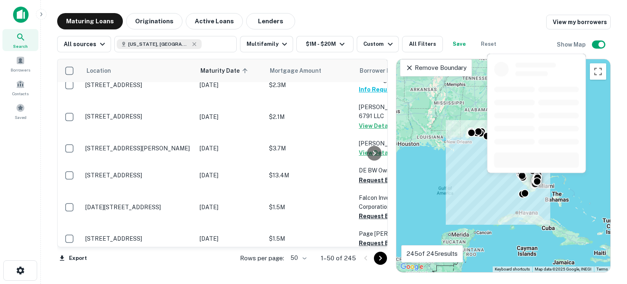
scroll to position [551, 0]
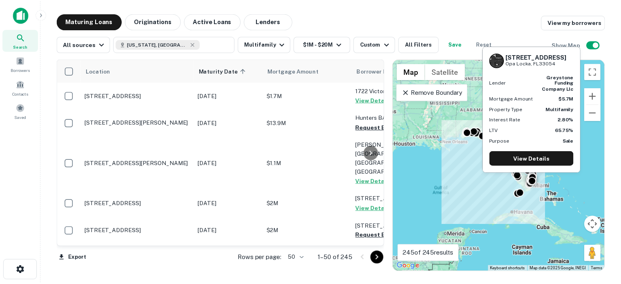
scroll to position [551, 0]
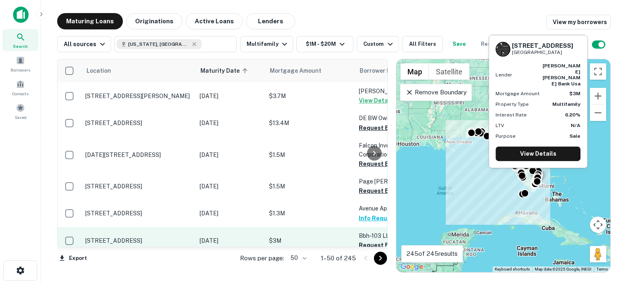
click at [144, 237] on p "[STREET_ADDRESS]" at bounding box center [138, 240] width 106 height 7
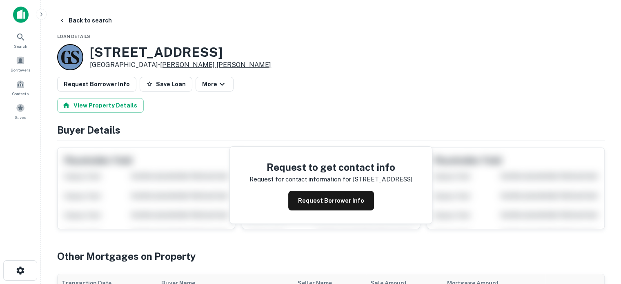
scroll to position [2, 0]
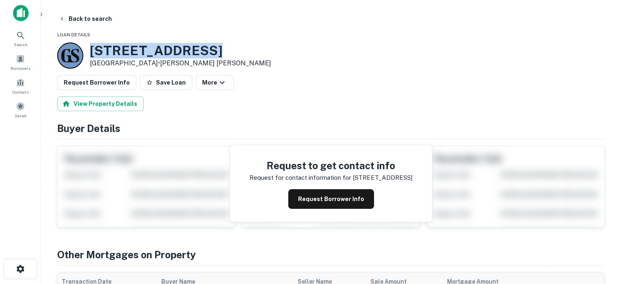
drag, startPoint x: 217, startPoint y: 45, endPoint x: 86, endPoint y: 40, distance: 130.4
copy div "[STREET_ADDRESS]"
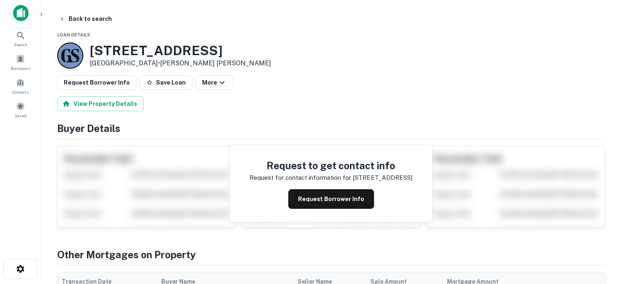
click at [212, 88] on button "More" at bounding box center [215, 82] width 38 height 15
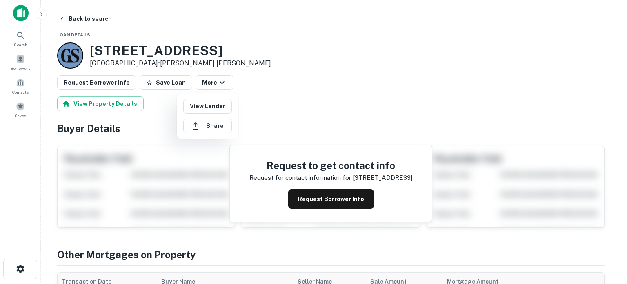
click at [92, 19] on div at bounding box center [313, 142] width 627 height 284
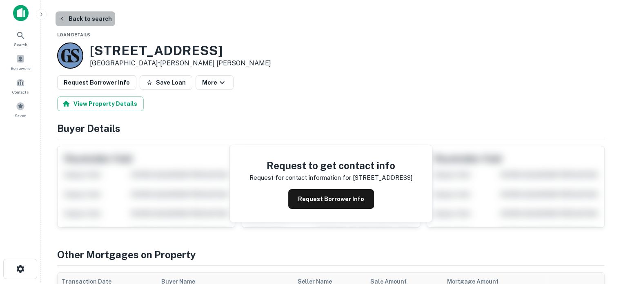
click at [92, 19] on button "Back to search" at bounding box center [86, 18] width 60 height 15
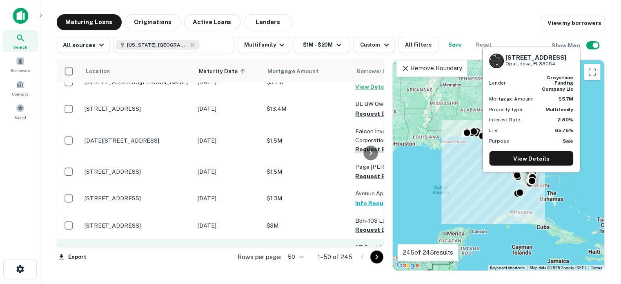
scroll to position [577, 0]
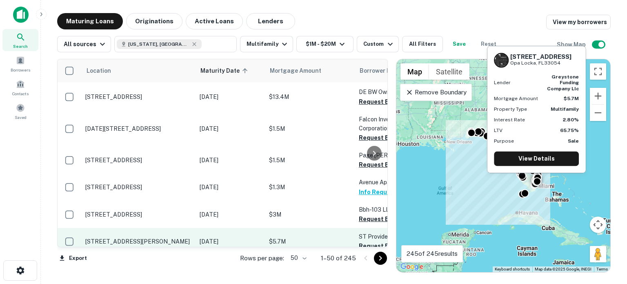
click at [245, 237] on p "[DATE]" at bounding box center [230, 241] width 61 height 9
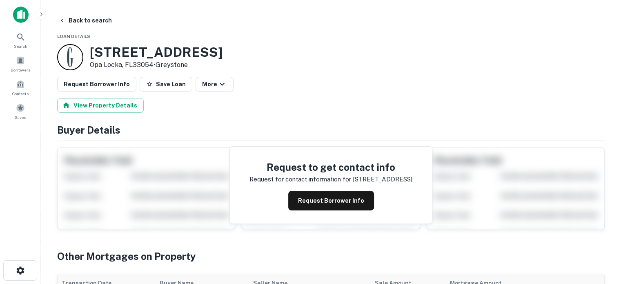
drag, startPoint x: 234, startPoint y: 47, endPoint x: 90, endPoint y: 39, distance: 144.0
copy div "[STREET_ADDRESS]"
click at [328, 196] on button "Request Borrower Info" at bounding box center [331, 201] width 86 height 20
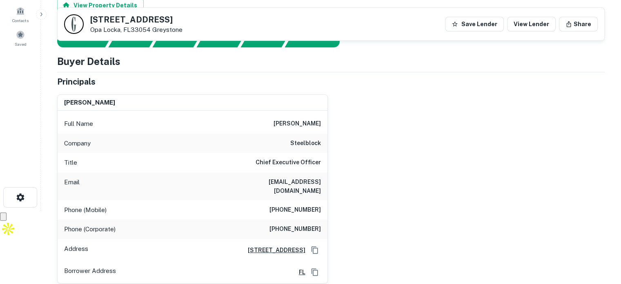
scroll to position [74, 0]
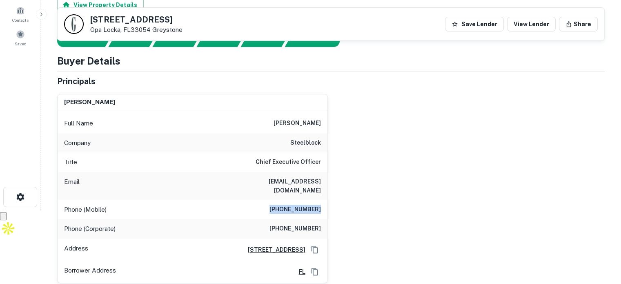
drag, startPoint x: 322, startPoint y: 198, endPoint x: 270, endPoint y: 201, distance: 51.9
click at [270, 201] on div "Phone (Mobile) [PHONE_NUMBER]" at bounding box center [193, 210] width 270 height 20
copy h6 "[PHONE_NUMBER]"
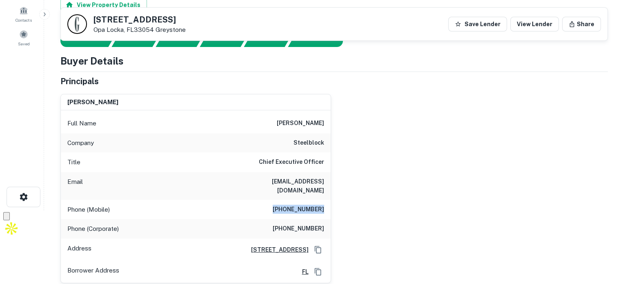
scroll to position [0, 0]
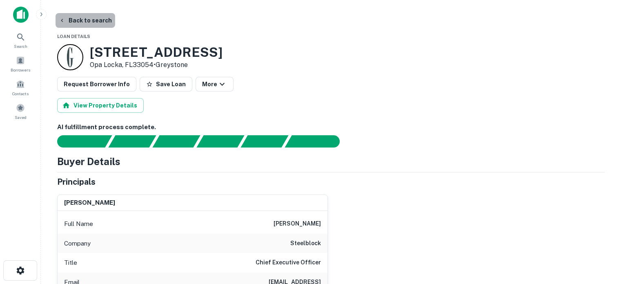
click at [88, 19] on button "Back to search" at bounding box center [86, 20] width 60 height 15
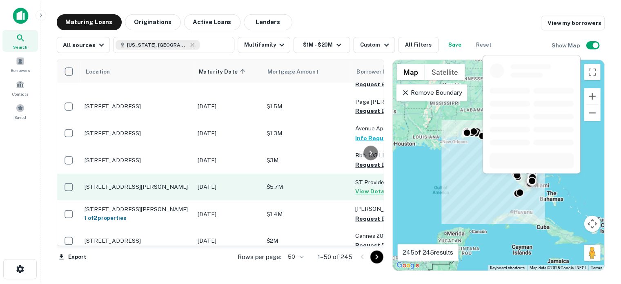
scroll to position [631, 0]
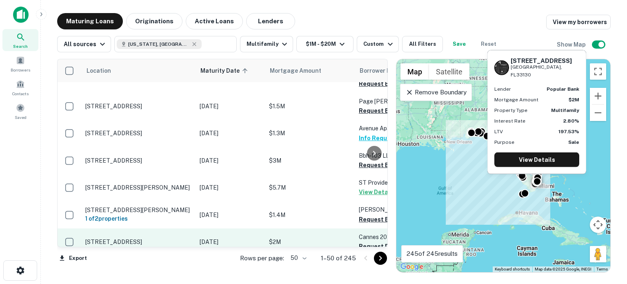
click at [202, 237] on p "[DATE]" at bounding box center [230, 241] width 61 height 9
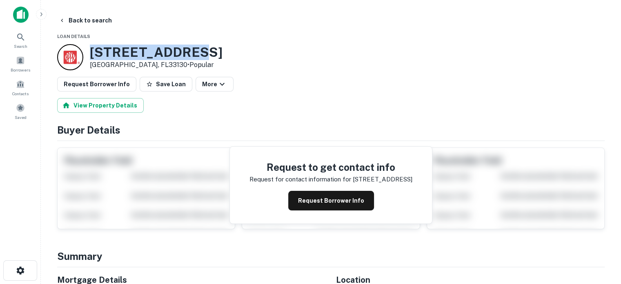
drag, startPoint x: 200, startPoint y: 49, endPoint x: 90, endPoint y: 52, distance: 110.3
click at [90, 52] on div "[STREET_ADDRESS] • Popular" at bounding box center [331, 57] width 548 height 26
copy h3 "[STREET_ADDRESS]"
click at [312, 204] on button "Request Borrower Info" at bounding box center [331, 201] width 86 height 20
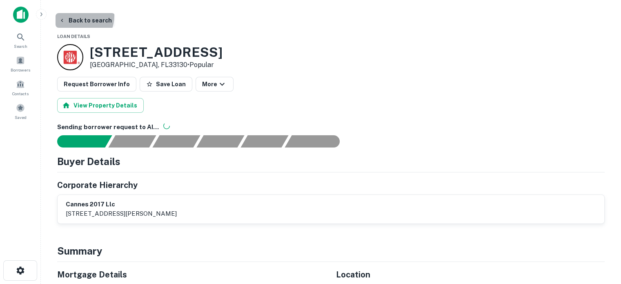
click at [74, 15] on button "Back to search" at bounding box center [86, 20] width 60 height 15
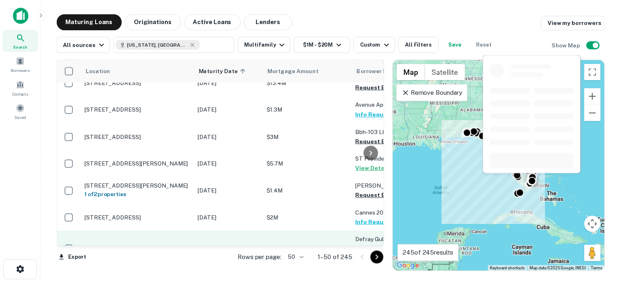
scroll to position [669, 0]
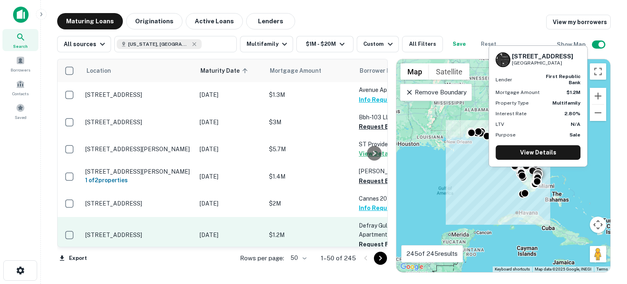
click at [152, 231] on p "[STREET_ADDRESS]" at bounding box center [138, 234] width 106 height 7
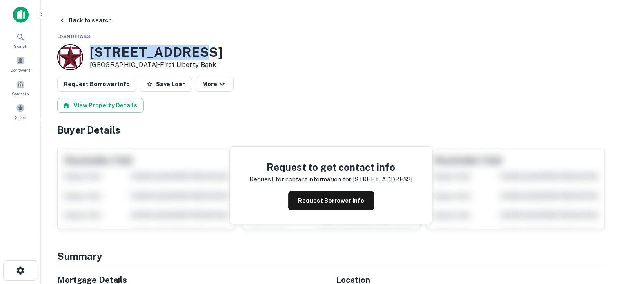
drag, startPoint x: 183, startPoint y: 51, endPoint x: 88, endPoint y: 51, distance: 94.8
click at [88, 51] on div "[STREET_ADDRESS] • First Liberty Bank" at bounding box center [139, 57] width 165 height 26
copy h3 "[STREET_ADDRESS]"
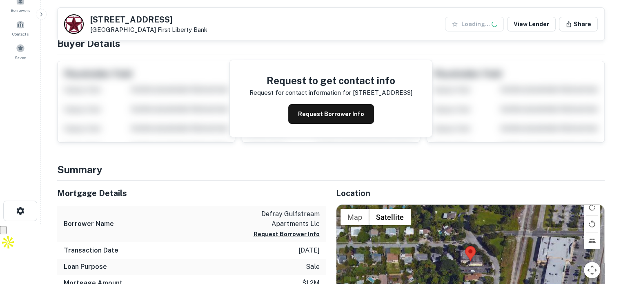
scroll to position [49, 0]
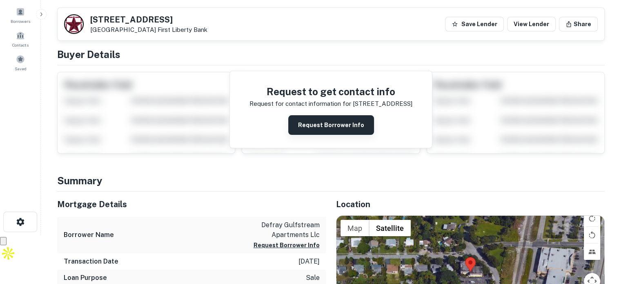
drag, startPoint x: 341, startPoint y: 134, endPoint x: 342, endPoint y: 128, distance: 6.2
click at [342, 128] on div "Request to get contact info Request for contact information for [STREET_ADDRESS…" at bounding box center [331, 109] width 202 height 77
click at [342, 128] on button "Request Borrower Info" at bounding box center [331, 125] width 86 height 20
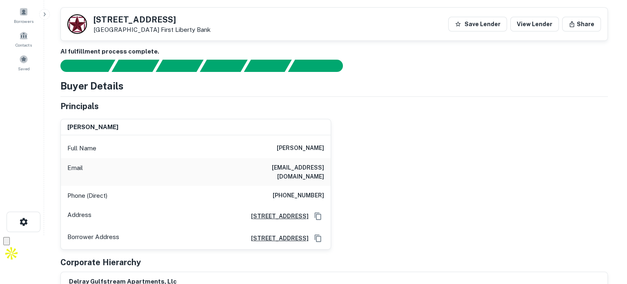
scroll to position [0, 0]
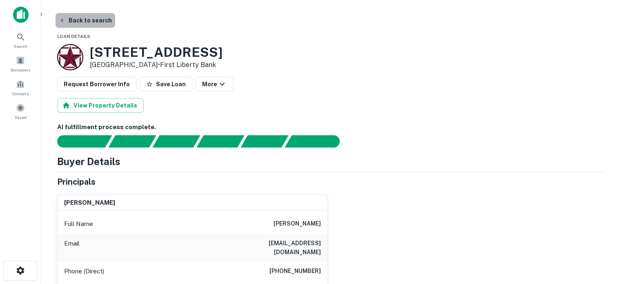
click at [93, 14] on button "Back to search" at bounding box center [86, 20] width 60 height 15
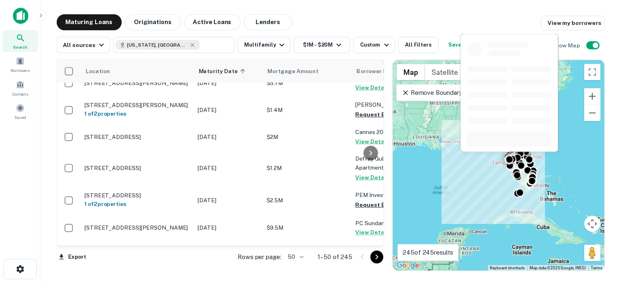
scroll to position [765, 0]
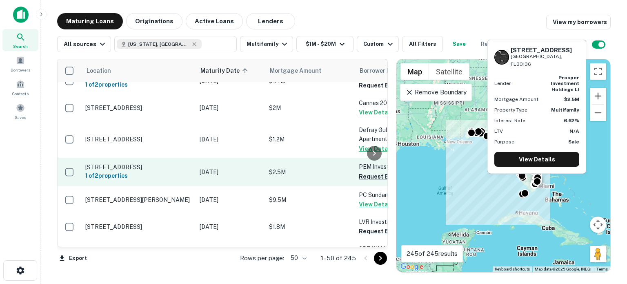
click at [199, 158] on td "[DATE]" at bounding box center [230, 172] width 69 height 29
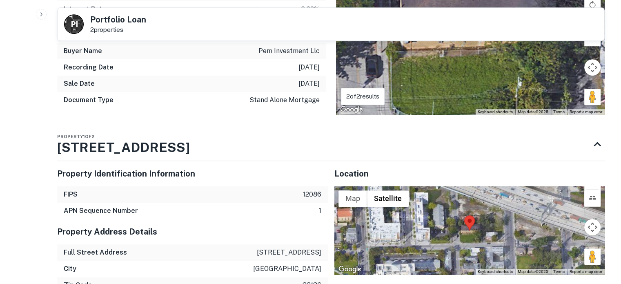
scroll to position [443, 0]
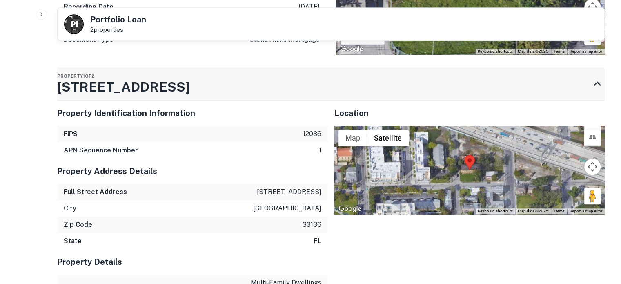
drag, startPoint x: 168, startPoint y: 85, endPoint x: 65, endPoint y: 87, distance: 103.4
click at [65, 87] on div "Property 1 of 2 [STREET_ADDRESS]" at bounding box center [323, 83] width 533 height 33
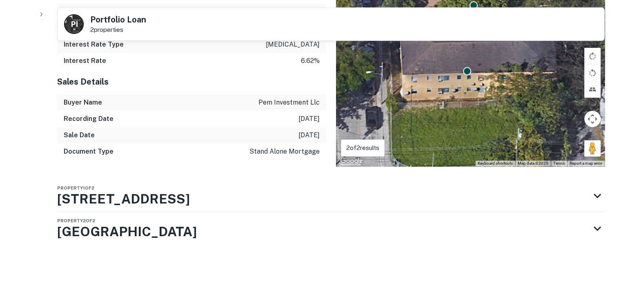
scroll to position [330, 0]
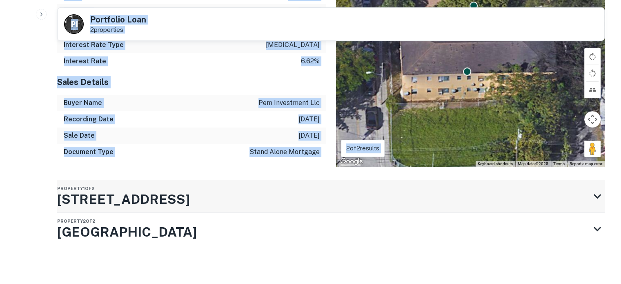
drag, startPoint x: 26, startPoint y: 205, endPoint x: 127, endPoint y: 196, distance: 101.0
click at [144, 212] on div "Property 2 of [STREET_ADDRESS]" at bounding box center [127, 228] width 140 height 33
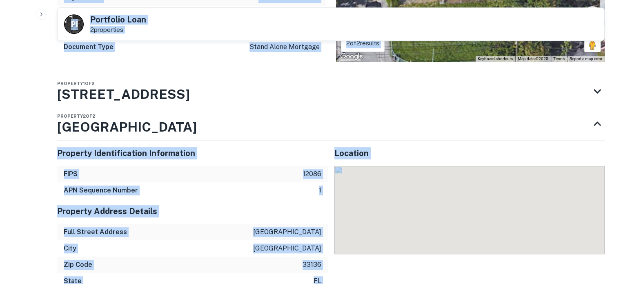
scroll to position [437, 0]
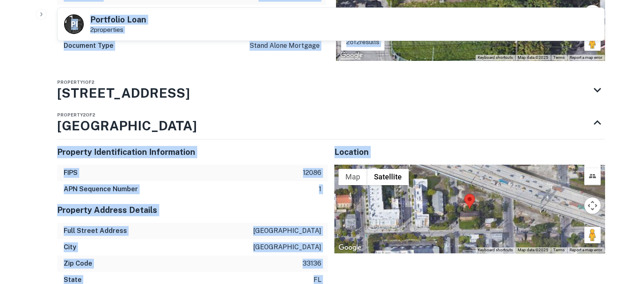
click at [196, 159] on div "Property Identification Information" at bounding box center [192, 151] width 271 height 25
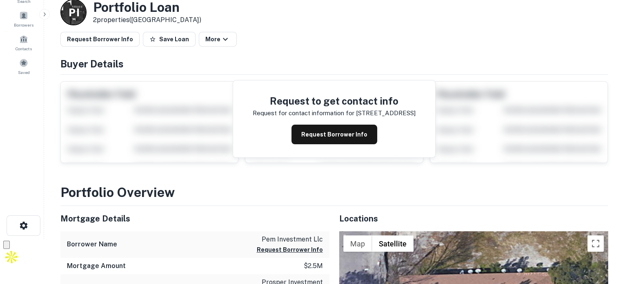
scroll to position [0, 0]
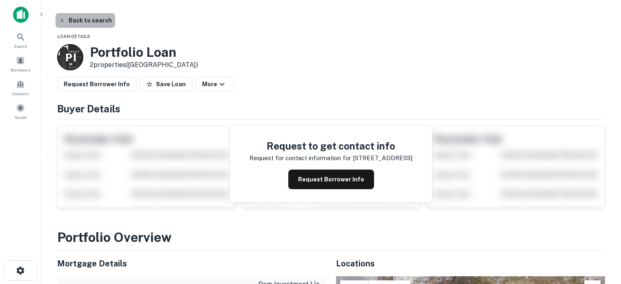
click at [100, 25] on button "Back to search" at bounding box center [86, 20] width 60 height 15
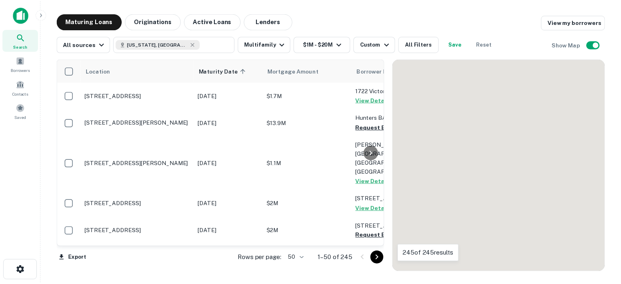
scroll to position [765, 0]
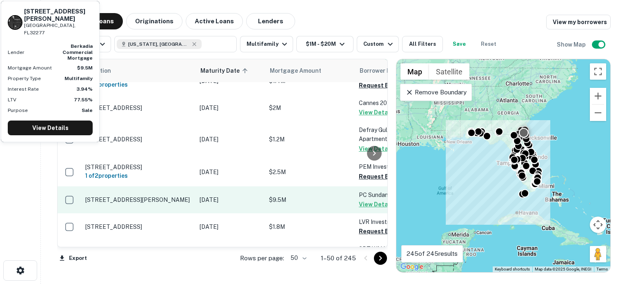
click at [152, 196] on p "[STREET_ADDRESS][PERSON_NAME]" at bounding box center [138, 199] width 106 height 7
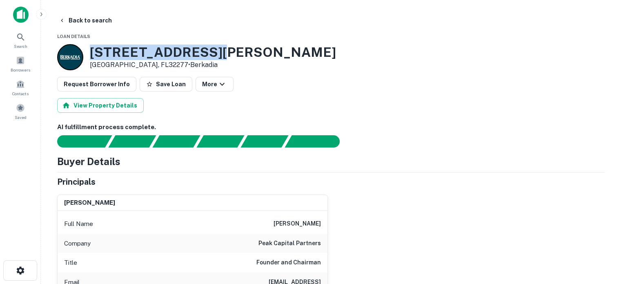
drag, startPoint x: 214, startPoint y: 51, endPoint x: 86, endPoint y: 42, distance: 128.6
copy div "[STREET_ADDRESS][PERSON_NAME]"
click at [91, 17] on button "Back to search" at bounding box center [86, 20] width 60 height 15
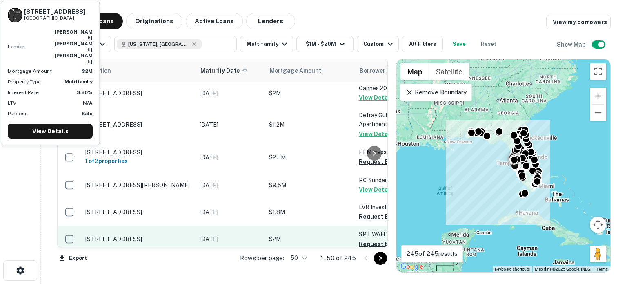
scroll to position [779, 0]
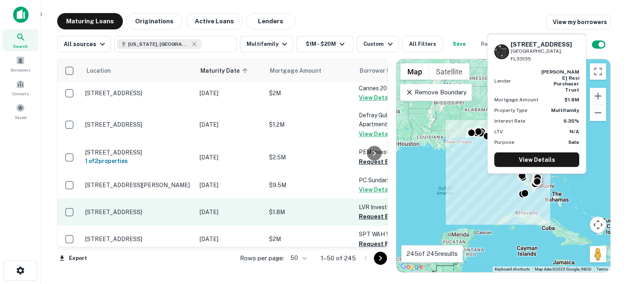
click at [175, 208] on p "[STREET_ADDRESS]" at bounding box center [138, 211] width 106 height 7
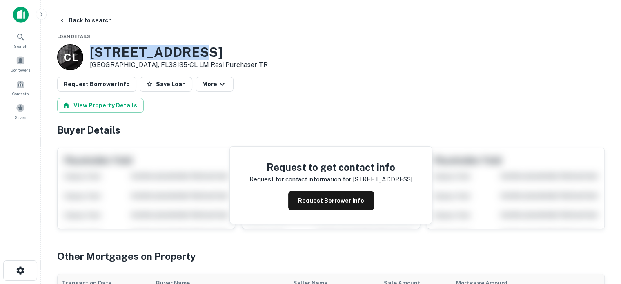
drag, startPoint x: 201, startPoint y: 44, endPoint x: 90, endPoint y: 44, distance: 110.7
click at [90, 44] on div "[STREET_ADDRESS] • CL LM Resi Purchaser TR" at bounding box center [179, 57] width 178 height 26
copy h3 "[STREET_ADDRESS]"
click at [77, 20] on button "Back to search" at bounding box center [86, 20] width 60 height 15
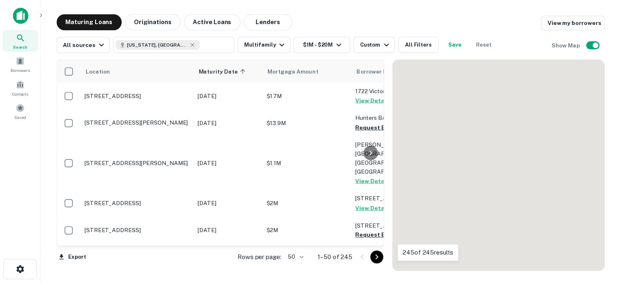
scroll to position [779, 0]
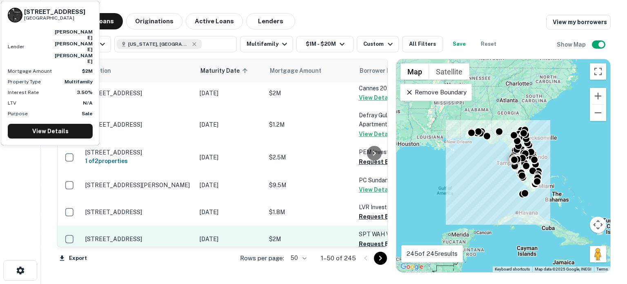
click at [141, 235] on p "[STREET_ADDRESS]" at bounding box center [138, 238] width 106 height 7
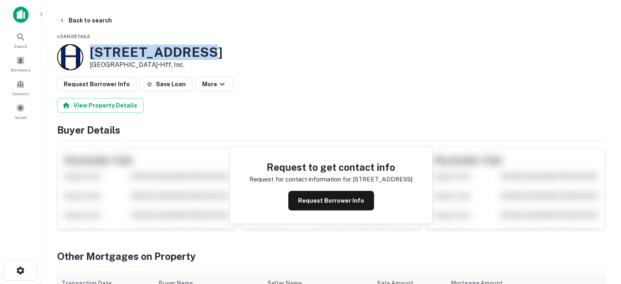
drag, startPoint x: 191, startPoint y: 47, endPoint x: 88, endPoint y: 38, distance: 103.4
copy div "[STREET_ADDRESS]"
click at [333, 200] on button "Request Borrower Info" at bounding box center [331, 201] width 86 height 20
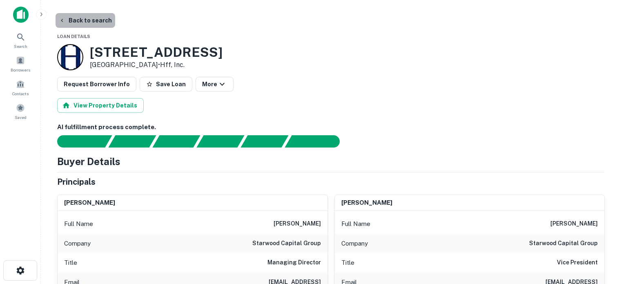
click at [87, 16] on button "Back to search" at bounding box center [86, 20] width 60 height 15
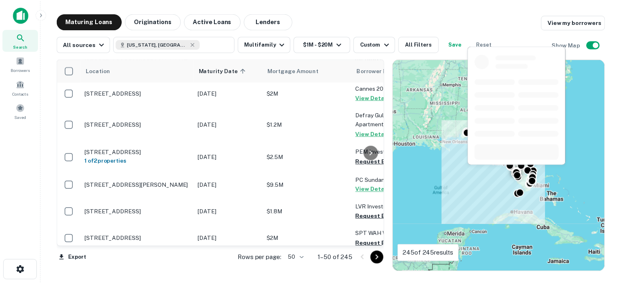
scroll to position [786, 0]
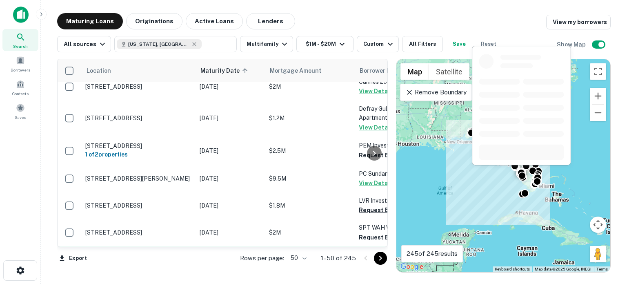
click at [169, 256] on p "[STREET_ADDRESS][PERSON_NAME]" at bounding box center [138, 259] width 106 height 7
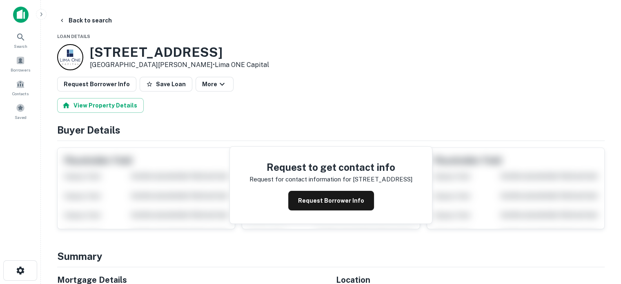
drag, startPoint x: 129, startPoint y: 54, endPoint x: 330, endPoint y: 45, distance: 201.2
click at [330, 45] on div "[STREET_ADDRESS][PERSON_NAME] • Lima ONE Capital" at bounding box center [331, 57] width 548 height 26
copy h3 "[STREET_ADDRESS]"
click at [325, 196] on button "Request Borrower Info" at bounding box center [331, 201] width 86 height 20
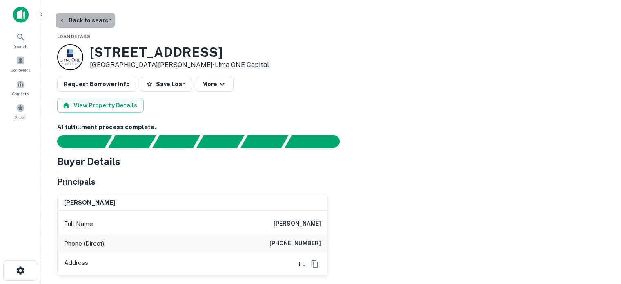
click at [88, 25] on button "Back to search" at bounding box center [86, 20] width 60 height 15
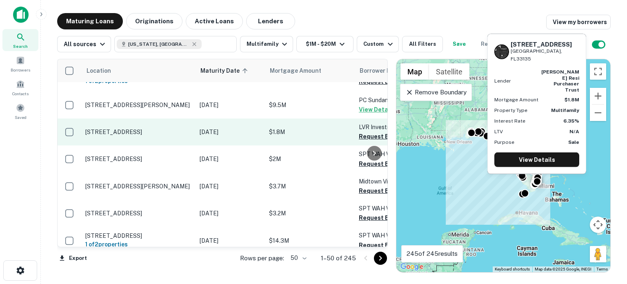
scroll to position [869, 0]
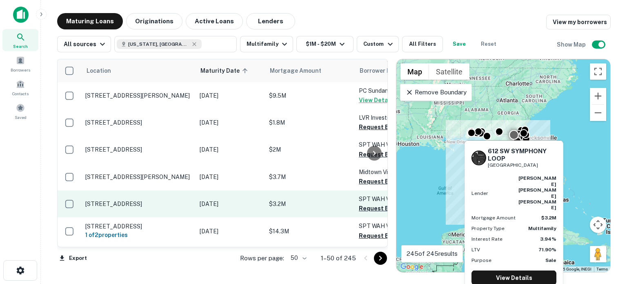
click at [160, 200] on p "[STREET_ADDRESS]" at bounding box center [138, 203] width 106 height 7
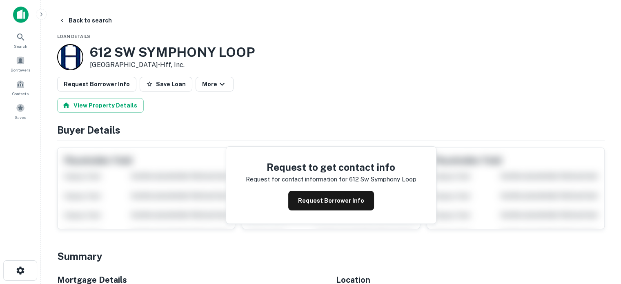
click at [163, 55] on h3 "612 SW SYMPHONY LOOP" at bounding box center [172, 53] width 165 height 16
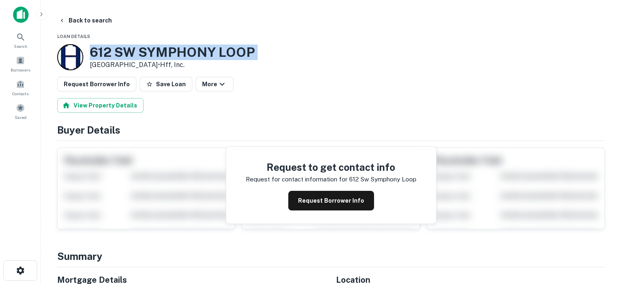
click at [163, 55] on h3 "612 SW SYMPHONY LOOP" at bounding box center [172, 53] width 165 height 16
copy h3 "612 SW SYMPHONY LOOP"
click at [322, 201] on button "Request Borrower Info" at bounding box center [331, 201] width 86 height 20
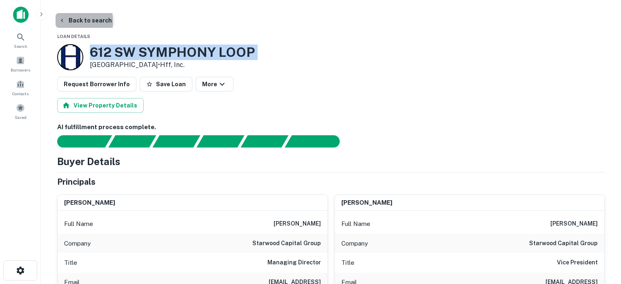
click at [69, 21] on button "Back to search" at bounding box center [86, 20] width 60 height 15
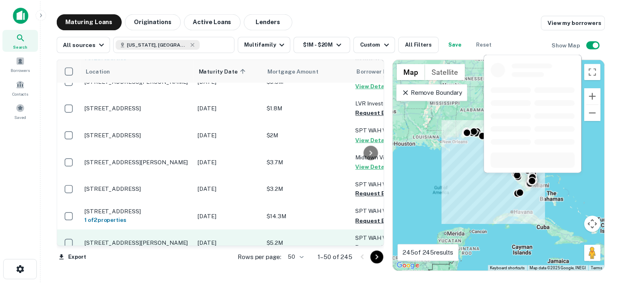
scroll to position [902, 0]
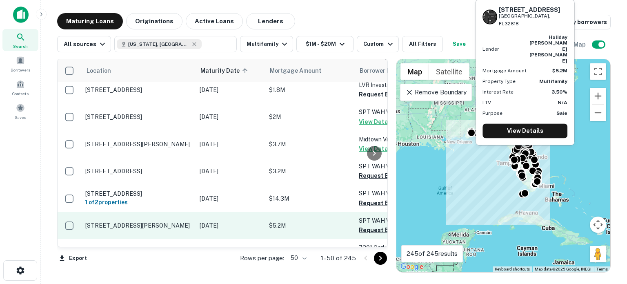
click at [165, 222] on p "[STREET_ADDRESS][PERSON_NAME]" at bounding box center [138, 225] width 106 height 7
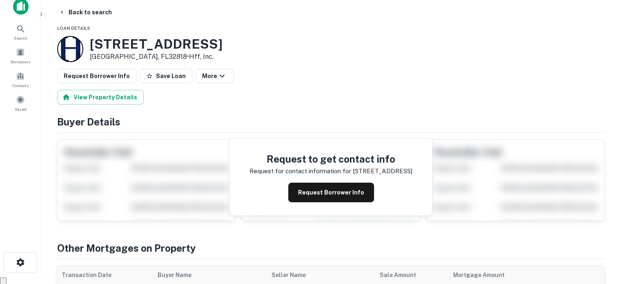
scroll to position [8, 0]
drag, startPoint x: 246, startPoint y: 47, endPoint x: 87, endPoint y: 37, distance: 158.8
click at [87, 37] on div "[STREET_ADDRESS][PERSON_NAME] • Hff, Inc." at bounding box center [331, 49] width 548 height 26
click at [87, 37] on div "[STREET_ADDRESS][PERSON_NAME] • Hff, Inc." at bounding box center [139, 49] width 165 height 26
drag, startPoint x: 94, startPoint y: 47, endPoint x: 227, endPoint y: 42, distance: 133.3
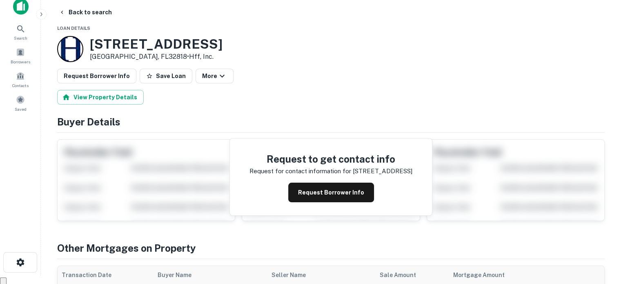
click at [223, 42] on h3 "[STREET_ADDRESS]" at bounding box center [156, 44] width 133 height 16
drag, startPoint x: 243, startPoint y: 41, endPoint x: 90, endPoint y: 28, distance: 153.7
click at [101, 12] on button "Back to search" at bounding box center [86, 12] width 60 height 15
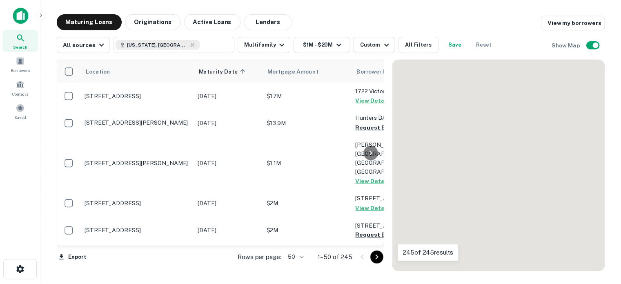
scroll to position [902, 0]
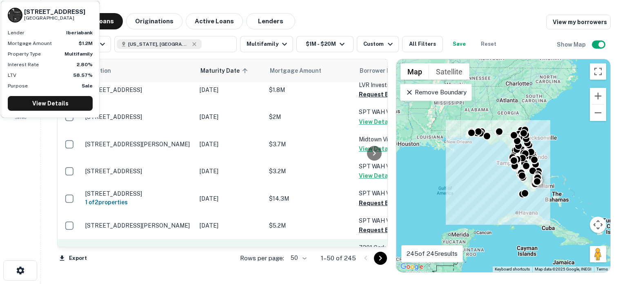
click at [170, 249] on p "[STREET_ADDRESS]" at bounding box center [138, 252] width 106 height 7
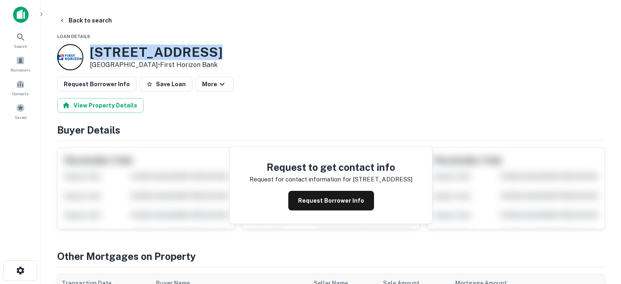
drag, startPoint x: 193, startPoint y: 49, endPoint x: 103, endPoint y: 37, distance: 90.2
click at [93, 19] on button "Back to search" at bounding box center [86, 20] width 60 height 15
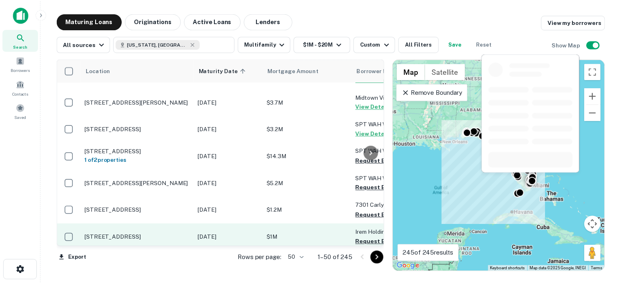
scroll to position [944, 0]
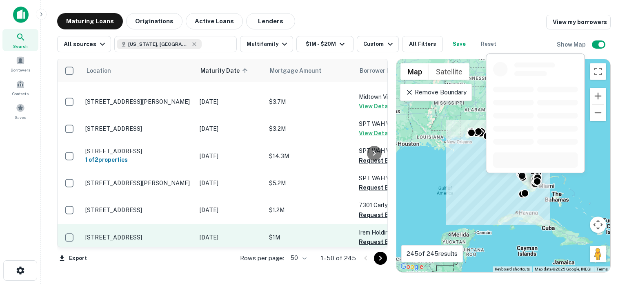
click at [159, 234] on p "[STREET_ADDRESS]" at bounding box center [138, 237] width 106 height 7
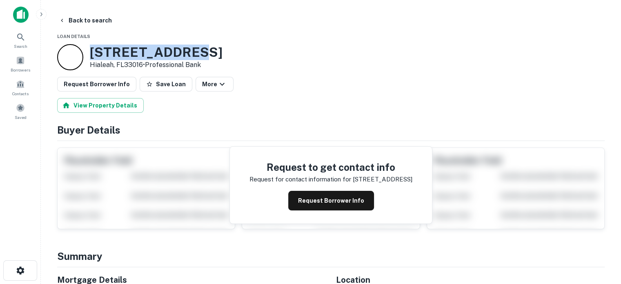
drag, startPoint x: 202, startPoint y: 47, endPoint x: 90, endPoint y: 47, distance: 111.9
click at [90, 47] on h3 "[STREET_ADDRESS]" at bounding box center [156, 53] width 133 height 16
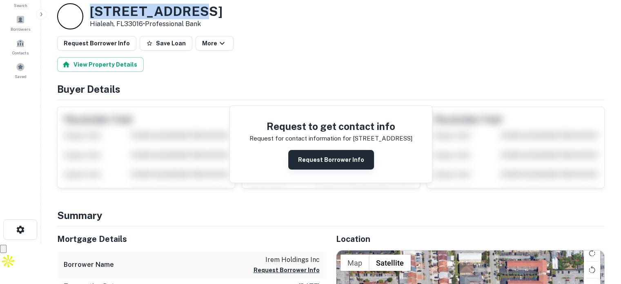
scroll to position [40, 0]
click at [332, 152] on button "Request Borrower Info" at bounding box center [331, 160] width 86 height 20
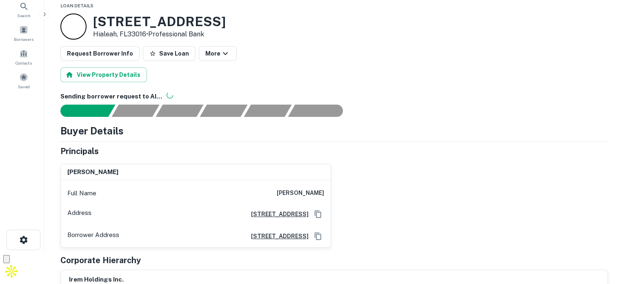
scroll to position [0, 0]
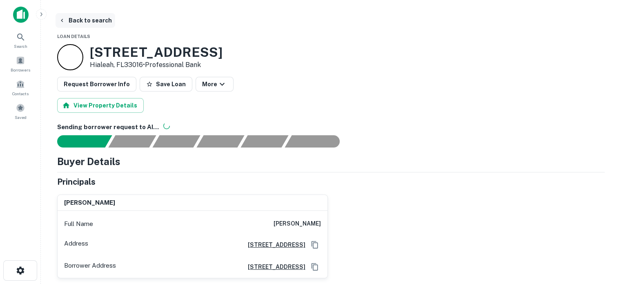
click at [80, 16] on button "Back to search" at bounding box center [86, 20] width 60 height 15
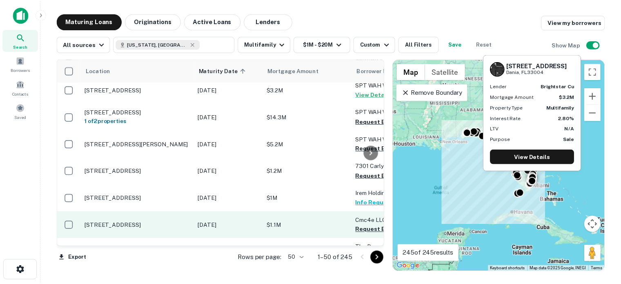
scroll to position [986, 0]
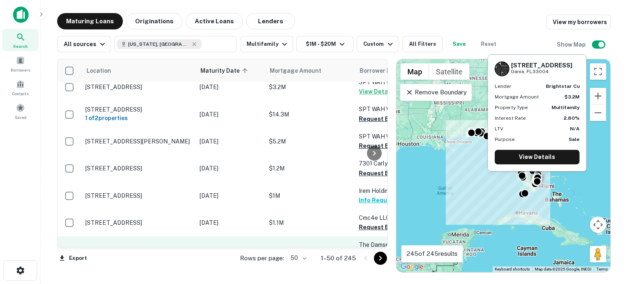
click at [180, 250] on p "[STREET_ADDRESS]" at bounding box center [138, 253] width 106 height 7
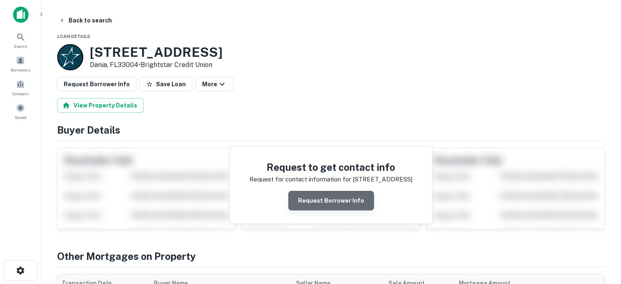
click at [339, 200] on button "Request Borrower Info" at bounding box center [331, 201] width 86 height 20
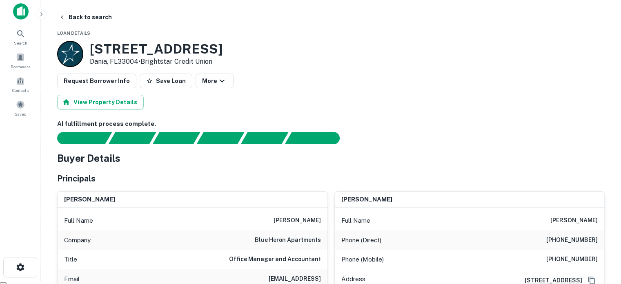
scroll to position [2, 0]
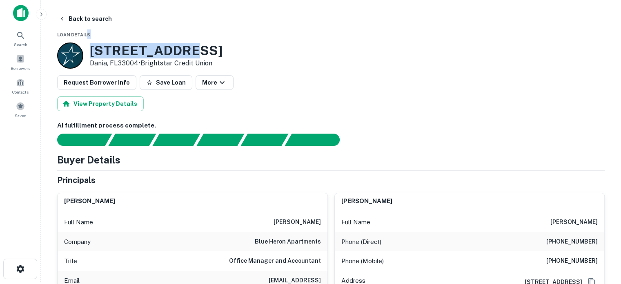
drag, startPoint x: 188, startPoint y: 47, endPoint x: 88, endPoint y: 39, distance: 99.6
click at [89, 42] on div "[STREET_ADDRESS] • Brightstar Credit Union" at bounding box center [139, 55] width 165 height 26
drag, startPoint x: 90, startPoint y: 45, endPoint x: 185, endPoint y: 40, distance: 95.4
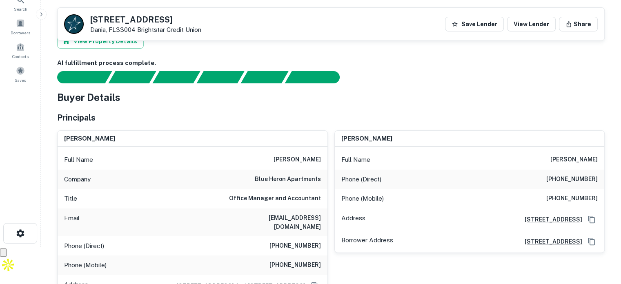
scroll to position [25, 0]
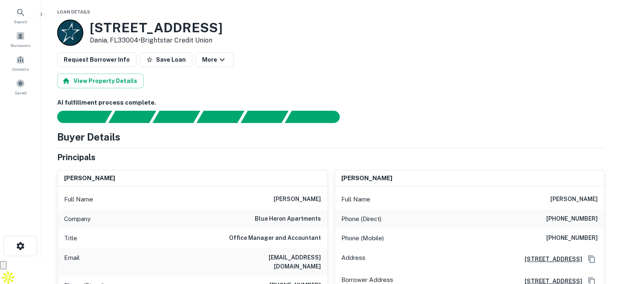
drag, startPoint x: 275, startPoint y: 197, endPoint x: 322, endPoint y: 199, distance: 47.4
click at [322, 199] on div "Full Name [PERSON_NAME]" at bounding box center [193, 200] width 270 height 20
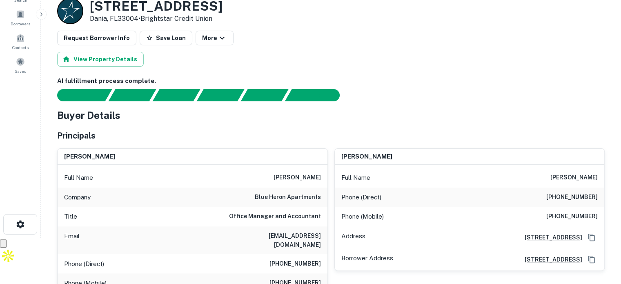
scroll to position [65, 0]
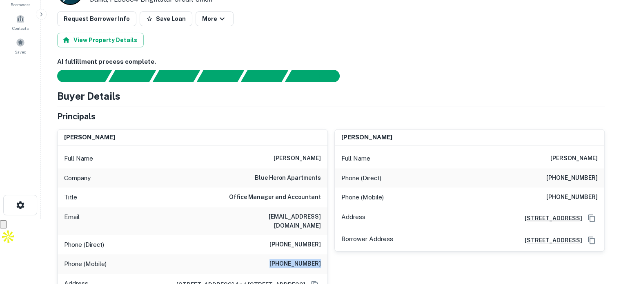
drag, startPoint x: 272, startPoint y: 253, endPoint x: 325, endPoint y: 254, distance: 52.7
click at [325, 254] on div "Phone (Mobile) [PHONE_NUMBER]" at bounding box center [193, 264] width 270 height 20
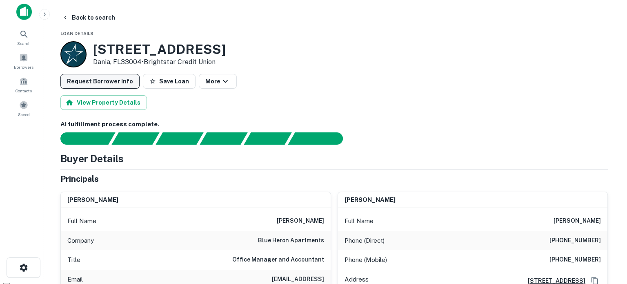
scroll to position [0, 0]
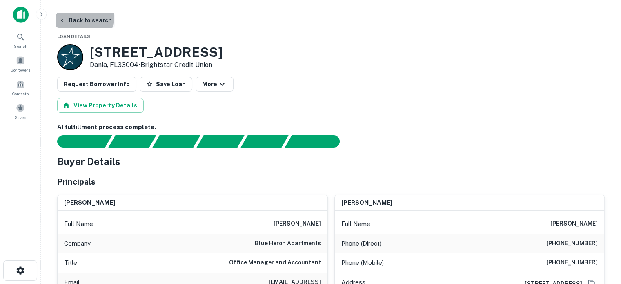
click at [78, 18] on button "Back to search" at bounding box center [86, 20] width 60 height 15
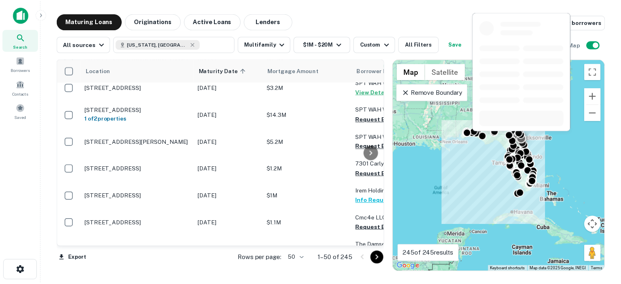
scroll to position [1026, 0]
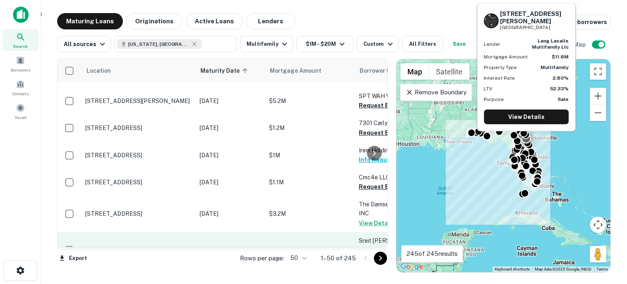
click at [172, 246] on p "[STREET_ADDRESS][PERSON_NAME]" at bounding box center [138, 249] width 106 height 7
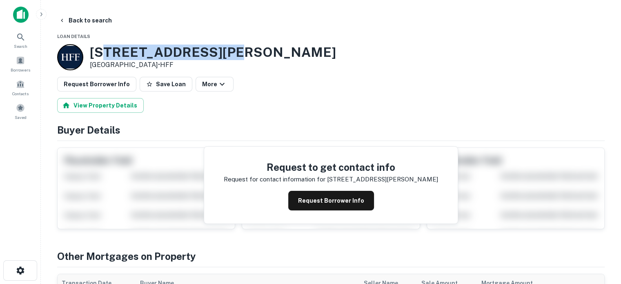
drag, startPoint x: 94, startPoint y: 50, endPoint x: 218, endPoint y: 47, distance: 124.2
click at [218, 47] on h3 "[STREET_ADDRESS][PERSON_NAME]" at bounding box center [213, 53] width 246 height 16
drag, startPoint x: 229, startPoint y: 47, endPoint x: 96, endPoint y: 42, distance: 132.8
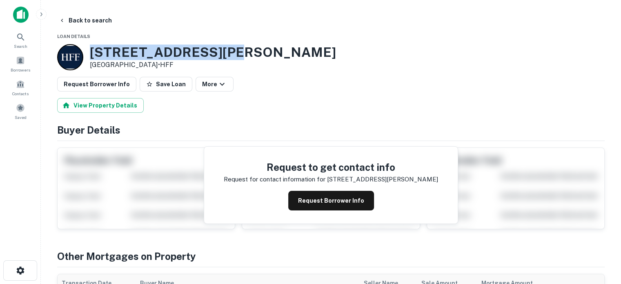
copy div "[STREET_ADDRESS][PERSON_NAME]"
click at [94, 16] on button "Back to search" at bounding box center [86, 20] width 60 height 15
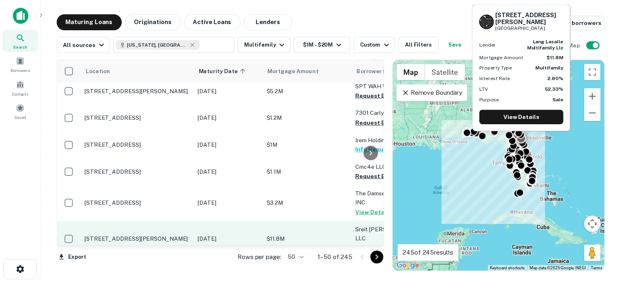
scroll to position [1067, 0]
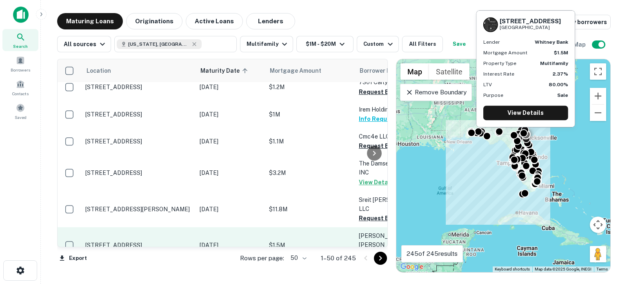
click at [146, 241] on p "[STREET_ADDRESS]" at bounding box center [138, 244] width 106 height 7
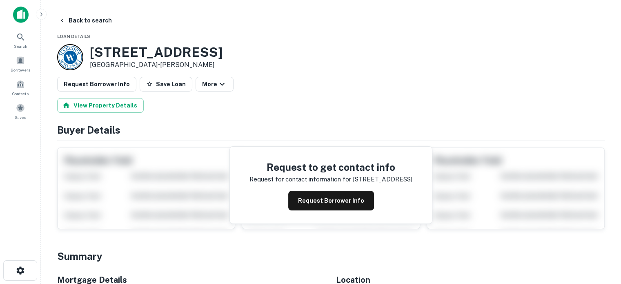
drag, startPoint x: 219, startPoint y: 51, endPoint x: 83, endPoint y: 49, distance: 136.5
click at [83, 49] on div "261 N ROSCOE BLVD Ponte Vedra Beach, FL32082 • Hancock Whitney" at bounding box center [139, 57] width 165 height 26
copy div "261 N ROSCOE BLVD"
click at [310, 196] on button "Request Borrower Info" at bounding box center [331, 201] width 86 height 20
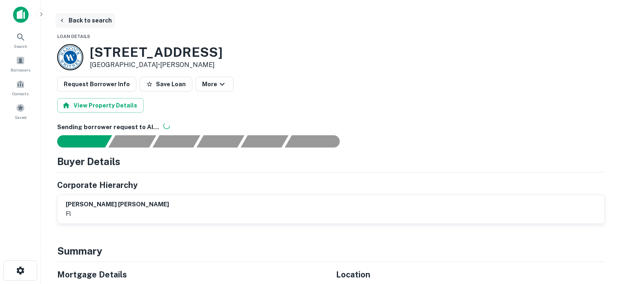
click at [93, 18] on button "Back to search" at bounding box center [86, 20] width 60 height 15
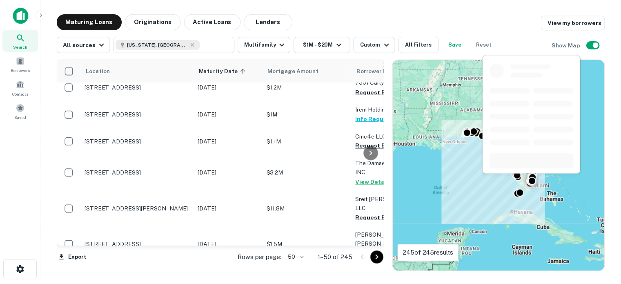
scroll to position [1108, 0]
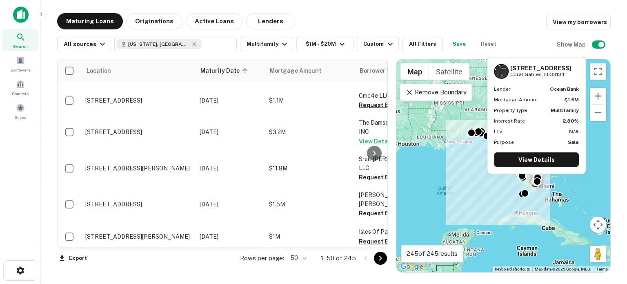
click at [150, 261] on p "[STREET_ADDRESS]" at bounding box center [138, 264] width 106 height 7
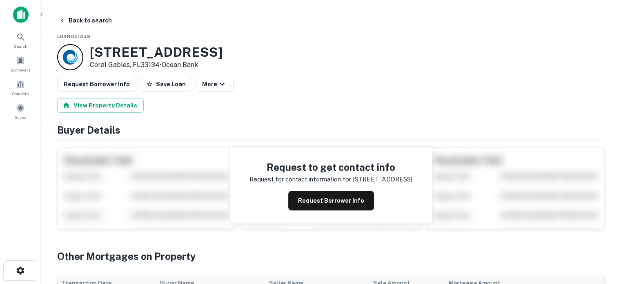
scroll to position [82, 0]
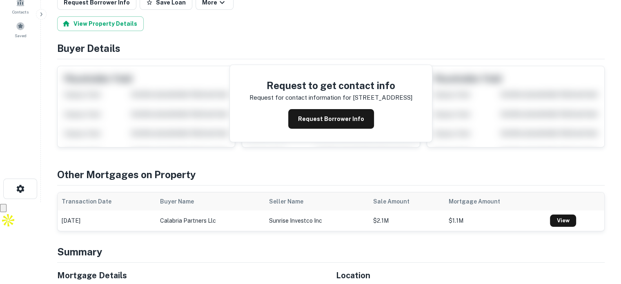
click at [330, 107] on div "Request to get contact info Request for contact information for 24 calabria ave…" at bounding box center [331, 103] width 202 height 77
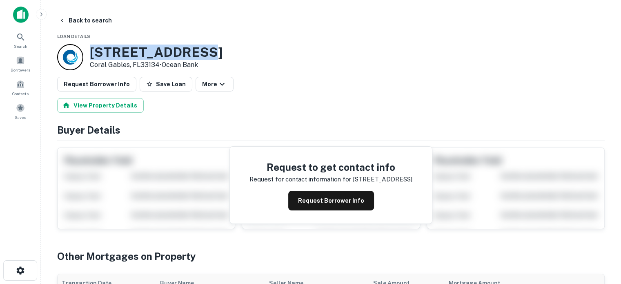
drag, startPoint x: 198, startPoint y: 50, endPoint x: 91, endPoint y: 39, distance: 108.0
copy div "24 Calabria Ave"
click at [339, 197] on button "Request Borrower Info" at bounding box center [331, 201] width 86 height 20
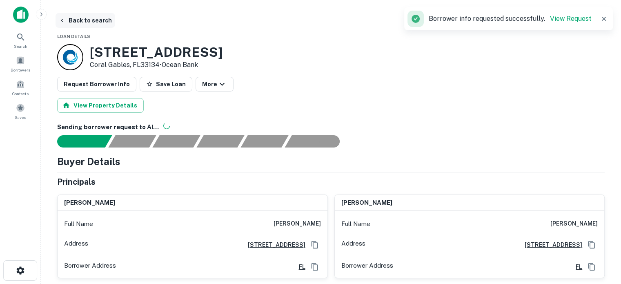
click at [85, 22] on button "Back to search" at bounding box center [86, 20] width 60 height 15
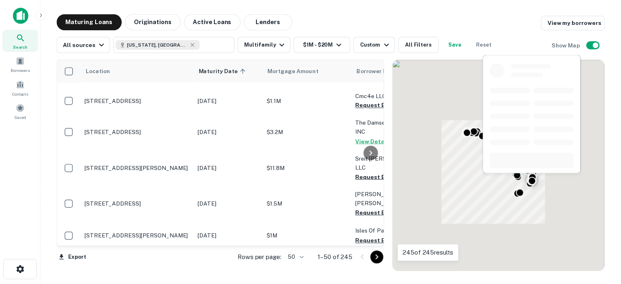
scroll to position [1149, 0]
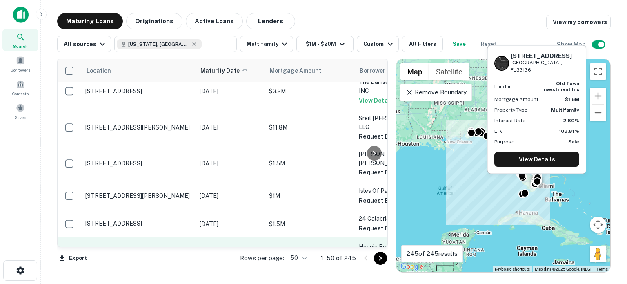
click at [157, 237] on td "[STREET_ADDRESS]" at bounding box center [138, 251] width 114 height 29
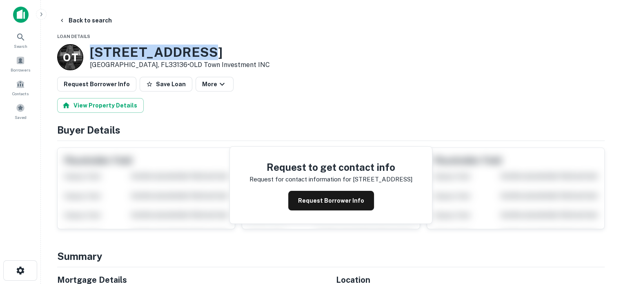
drag, startPoint x: 206, startPoint y: 47, endPoint x: 91, endPoint y: 44, distance: 115.3
click at [91, 44] on div "1608 NW 7TH AVE Miami, FL33136 • OLD Town Investment INC" at bounding box center [180, 57] width 180 height 26
copy h3 "1608 NW 7TH AVE"
click at [316, 201] on button "Request Borrower Info" at bounding box center [331, 201] width 86 height 20
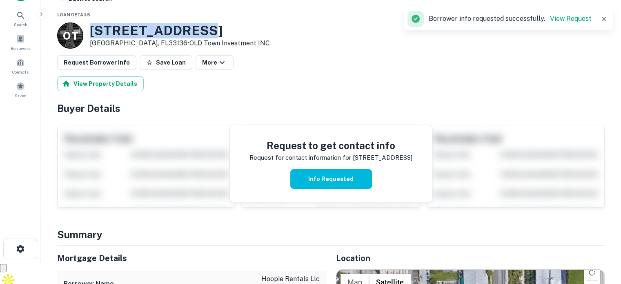
scroll to position [41, 0]
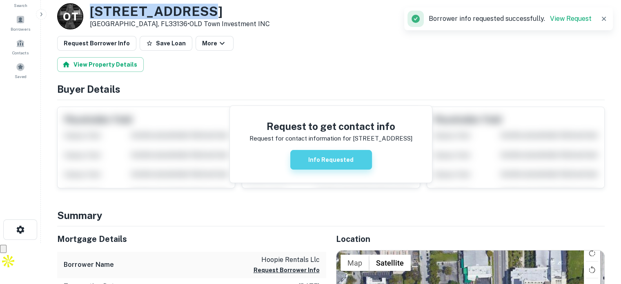
click at [345, 164] on button "Info Requested" at bounding box center [331, 160] width 82 height 20
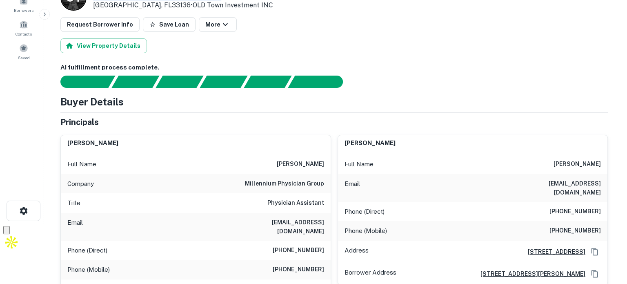
scroll to position [0, 0]
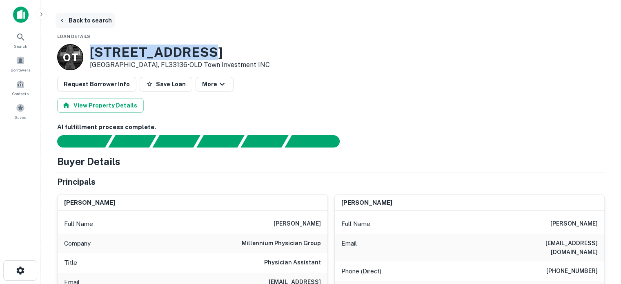
click at [76, 23] on button "Back to search" at bounding box center [86, 20] width 60 height 15
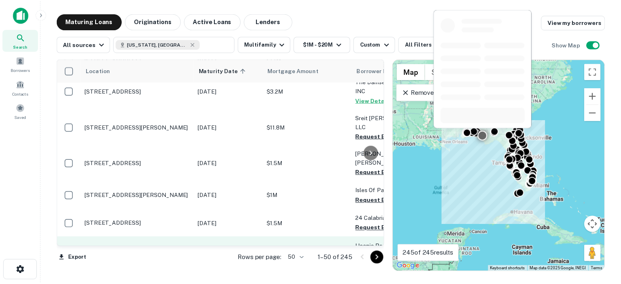
scroll to position [1258, 0]
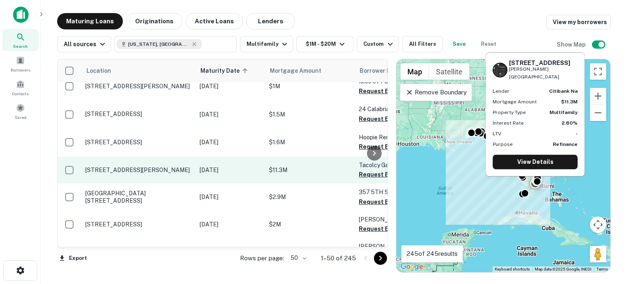
click at [165, 166] on p "[STREET_ADDRESS][PERSON_NAME]" at bounding box center [138, 169] width 106 height 7
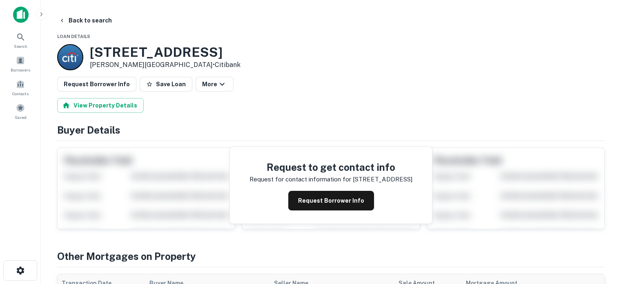
click at [131, 53] on h3 "21354 SW 112TH AVE" at bounding box center [165, 53] width 151 height 16
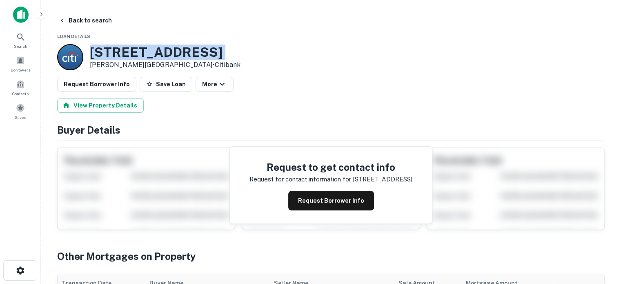
click at [131, 53] on h3 "21354 SW 112TH AVE" at bounding box center [165, 53] width 151 height 16
copy h3 "21354 SW 112TH AVE"
click at [346, 196] on button "Request Borrower Info" at bounding box center [331, 201] width 86 height 20
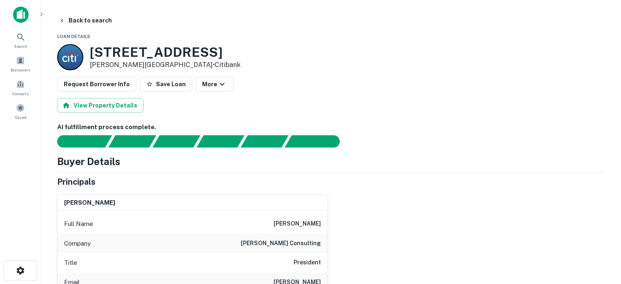
drag, startPoint x: 222, startPoint y: 52, endPoint x: 90, endPoint y: 48, distance: 131.6
click at [90, 48] on h3 "21354 SW 112TH AVE" at bounding box center [165, 53] width 151 height 16
copy h3 "21354 SW 112TH AVE"
click at [78, 17] on button "Back to search" at bounding box center [86, 20] width 60 height 15
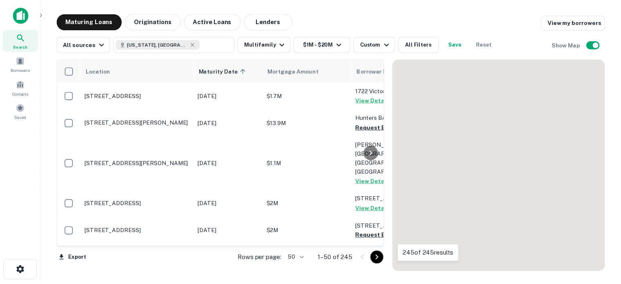
scroll to position [1258, 0]
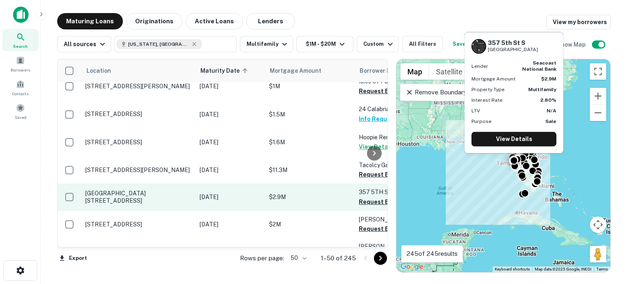
click at [175, 183] on td "[GEOGRAPHIC_DATA][STREET_ADDRESS]" at bounding box center [138, 196] width 114 height 27
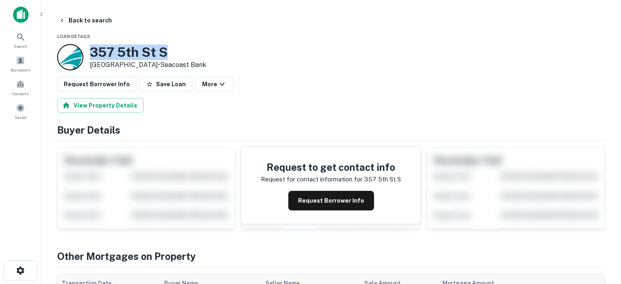
drag, startPoint x: 185, startPoint y: 53, endPoint x: 90, endPoint y: 44, distance: 95.2
click at [90, 44] on div "357 5th St S Saint Petersburg, FL33701 • Seacoast Bank" at bounding box center [148, 57] width 116 height 26
copy h3 "357 5th St S"
click at [335, 201] on button "Request Borrower Info" at bounding box center [331, 201] width 86 height 20
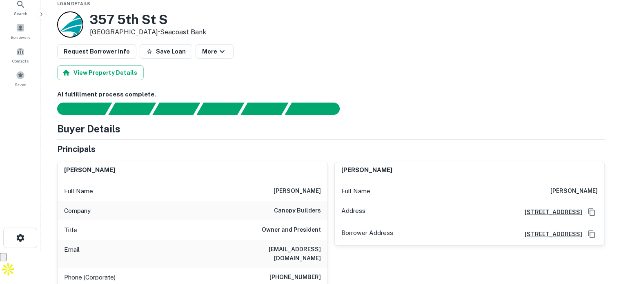
scroll to position [82, 0]
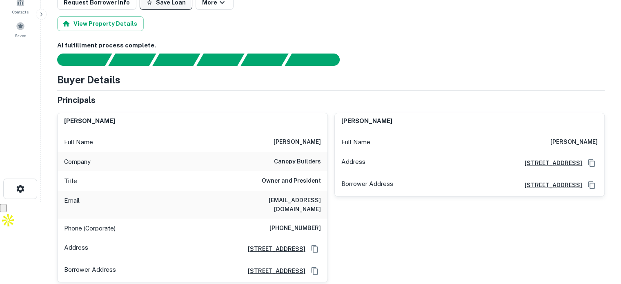
click at [167, 3] on button "Save Loan" at bounding box center [166, 2] width 53 height 15
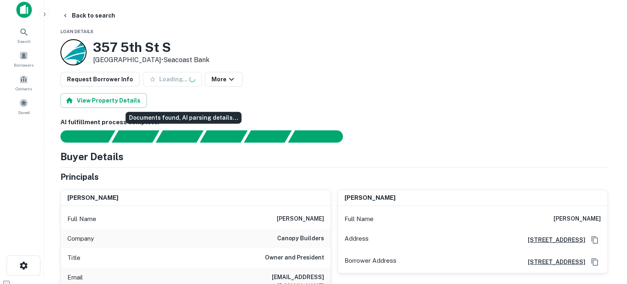
scroll to position [0, 0]
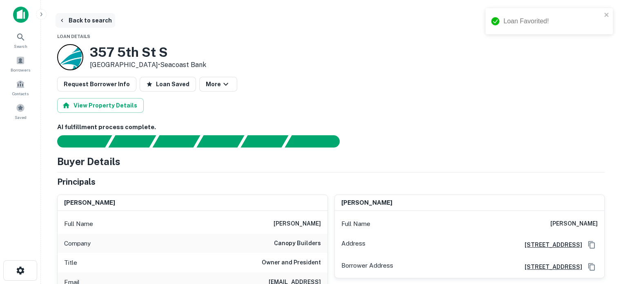
click at [80, 21] on button "Back to search" at bounding box center [86, 20] width 60 height 15
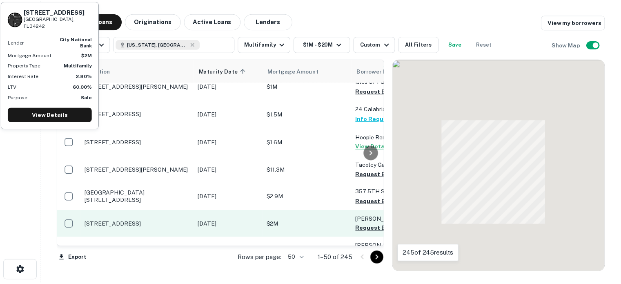
scroll to position [1258, 0]
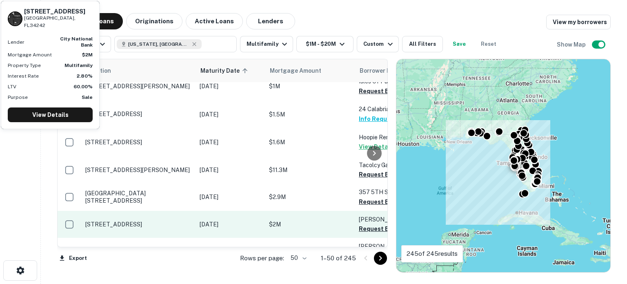
click at [166, 221] on p "[STREET_ADDRESS]" at bounding box center [138, 224] width 106 height 7
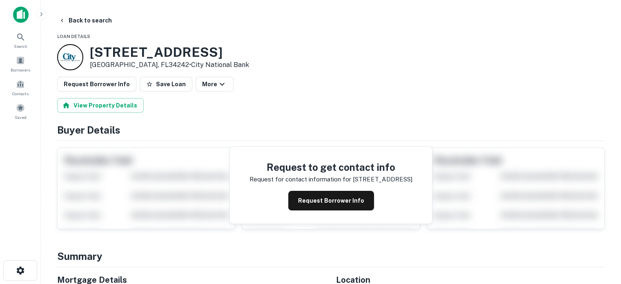
drag, startPoint x: 240, startPoint y: 54, endPoint x: 93, endPoint y: 49, distance: 147.5
click at [93, 49] on div "8307 Midnight Pass Rd Sarasota, FL34242 • City National Bank" at bounding box center [331, 57] width 548 height 26
copy h3 "8307 Midnight Pass Rd"
click at [312, 198] on button "Request Borrower Info" at bounding box center [331, 201] width 86 height 20
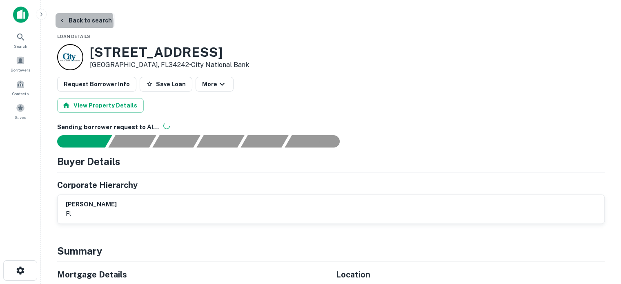
click at [70, 23] on button "Back to search" at bounding box center [86, 20] width 60 height 15
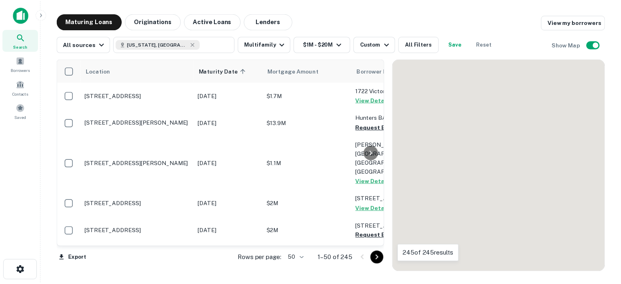
scroll to position [1258, 0]
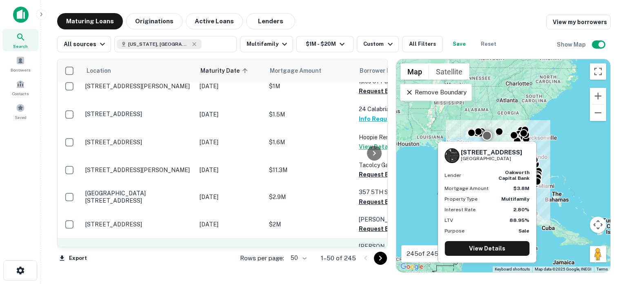
click at [176, 238] on td "[STREET_ADDRESS]" at bounding box center [138, 251] width 114 height 27
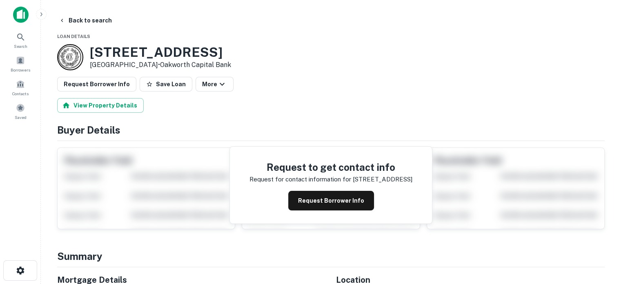
click at [272, 54] on div "1406 S BERTHE AVE APT A1 Panama City, FL32404 • Oakworth Capital Bank" at bounding box center [331, 57] width 548 height 26
click at [95, 20] on button "Back to search" at bounding box center [86, 20] width 60 height 15
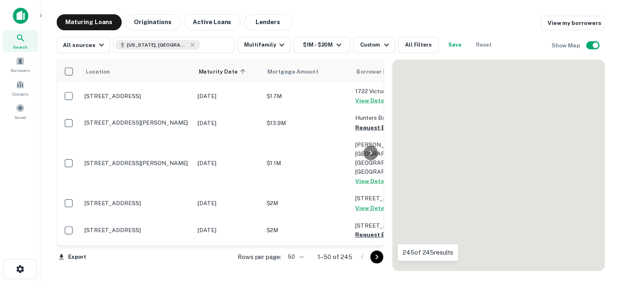
scroll to position [1258, 0]
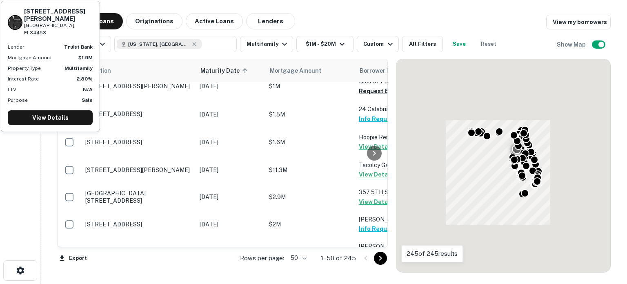
click at [170, 275] on p "[STREET_ADDRESS][PERSON_NAME]" at bounding box center [138, 278] width 106 height 7
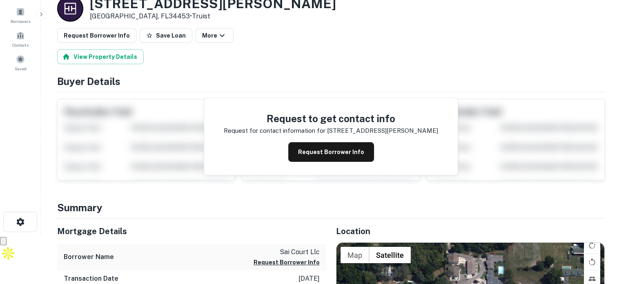
scroll to position [41, 0]
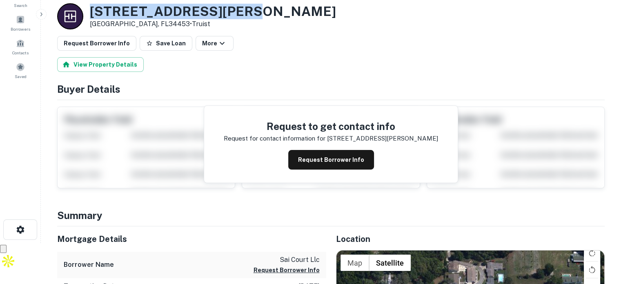
drag, startPoint x: 242, startPoint y: 14, endPoint x: 91, endPoint y: 8, distance: 150.9
click at [91, 8] on h3 "6003 E TURNER CAMP RD" at bounding box center [213, 12] width 246 height 16
copy h3 "6003 E TURNER CAMP RD"
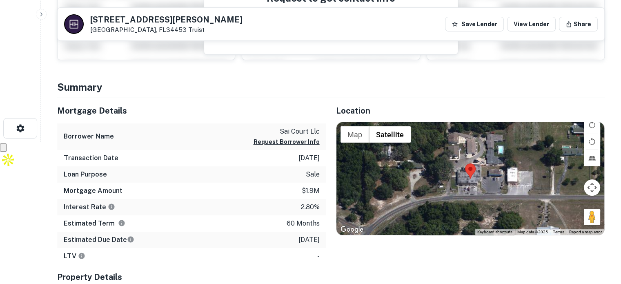
scroll to position [245, 0]
